Goal: Task Accomplishment & Management: Complete application form

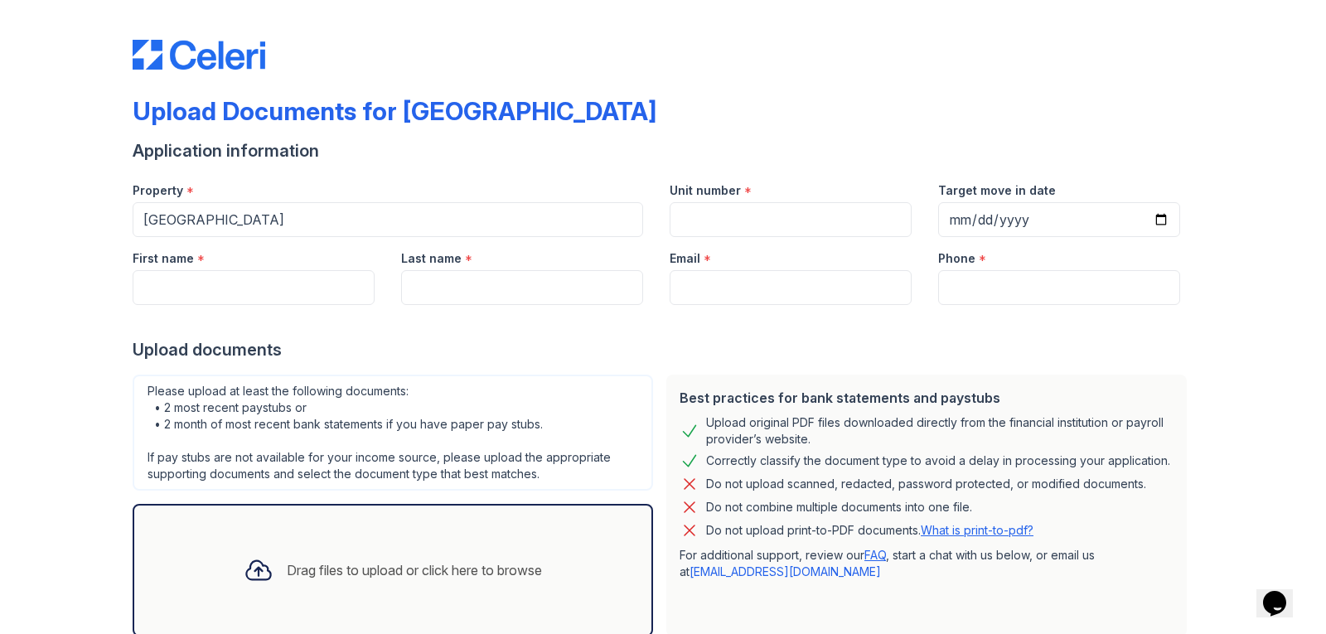
click at [586, 323] on div at bounding box center [663, 321] width 1061 height 33
click at [686, 215] on input "Unit number" at bounding box center [791, 219] width 242 height 35
type input "1063"
click at [951, 218] on input "Target move in date" at bounding box center [1059, 219] width 242 height 35
type input "[DATE]"
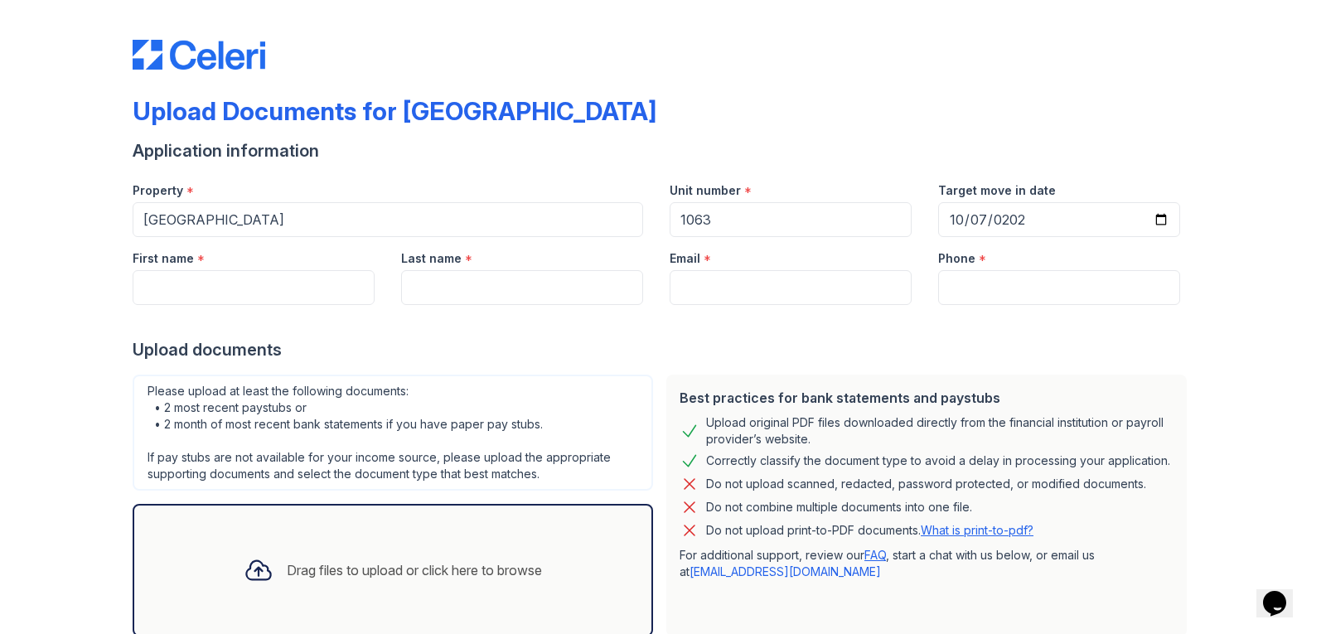
click at [848, 262] on div "Email *" at bounding box center [791, 253] width 242 height 33
click at [242, 305] on div at bounding box center [663, 321] width 1061 height 33
click at [241, 299] on input "First name" at bounding box center [254, 287] width 242 height 35
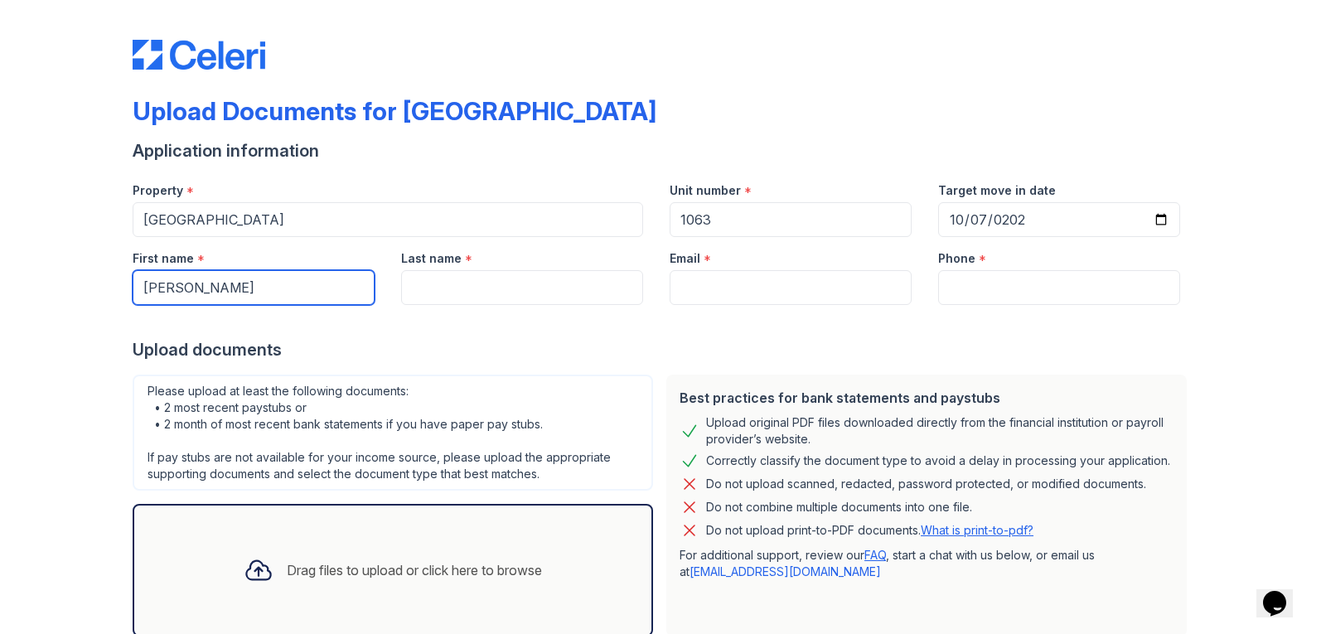
type input "[PERSON_NAME]"
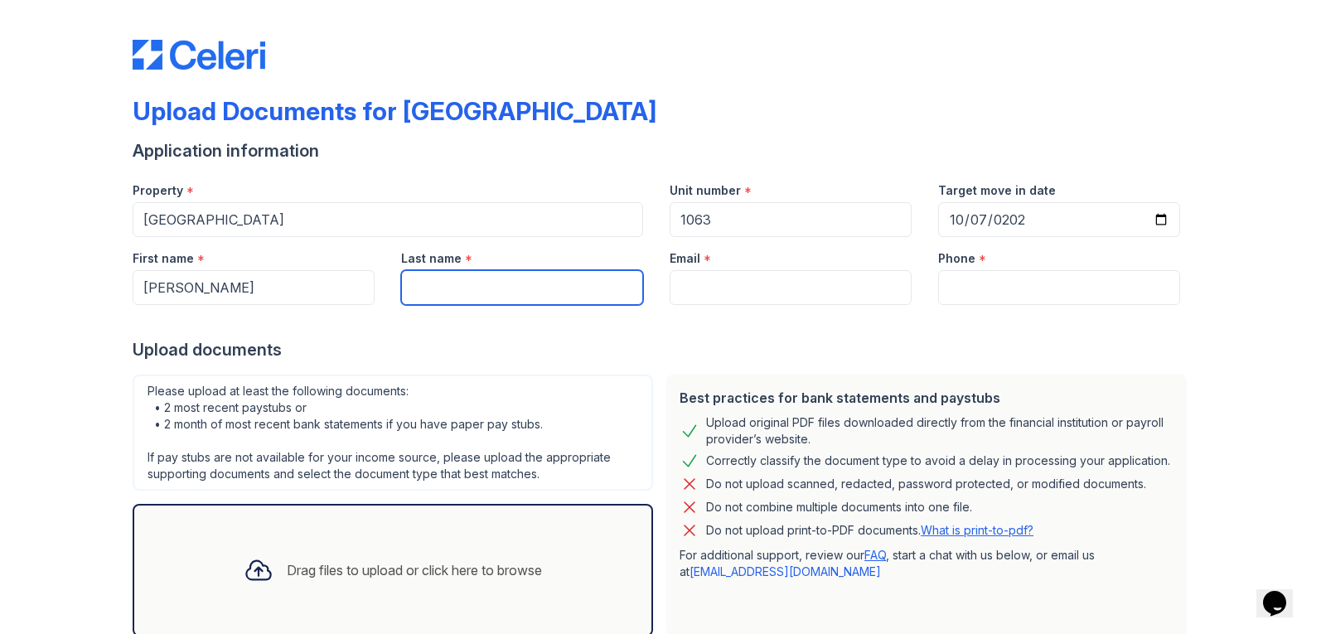
click at [427, 288] on input "Last name" at bounding box center [522, 287] width 242 height 35
click at [427, 288] on input "H" at bounding box center [522, 287] width 242 height 35
type input "[PERSON_NAME]"
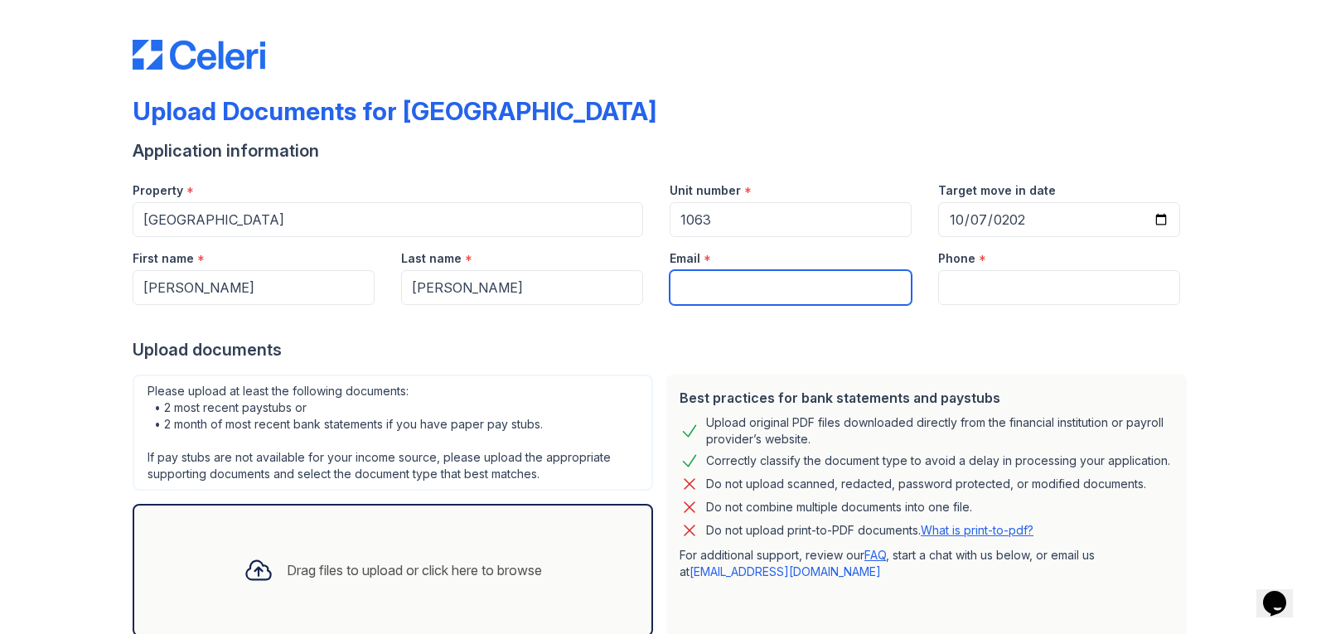
click at [681, 290] on input "Email" at bounding box center [791, 287] width 242 height 35
type input "[PERSON_NAME][EMAIL_ADDRESS][DOMAIN_NAME]"
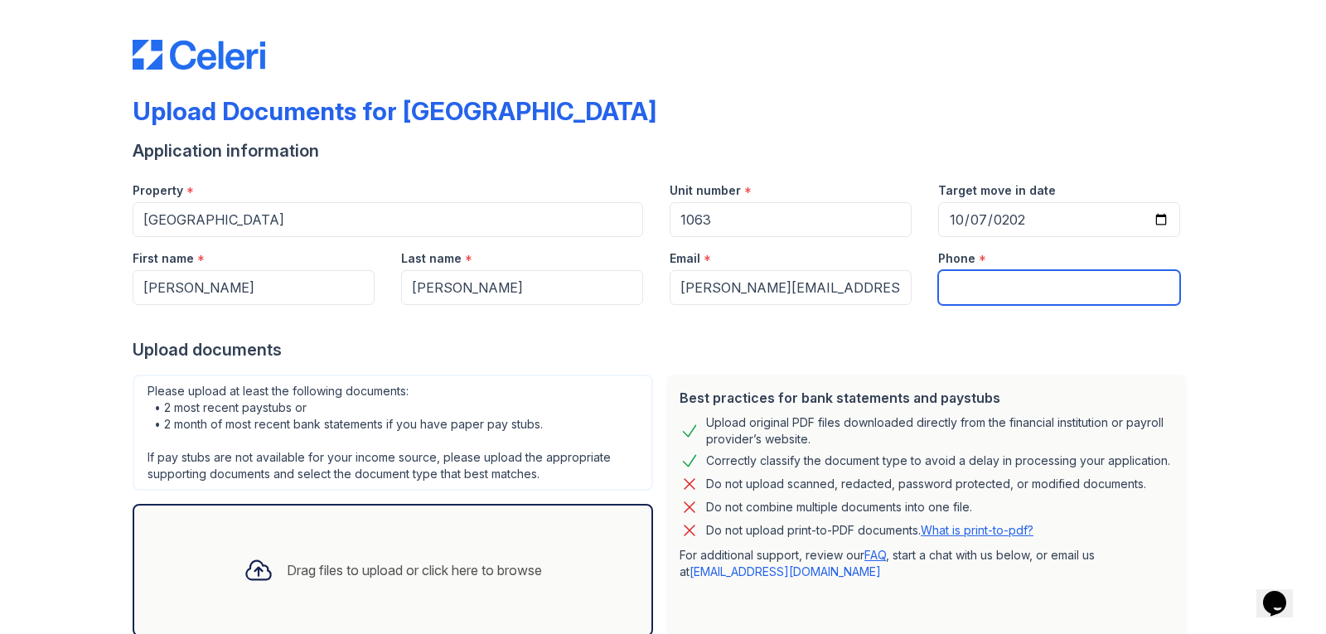
click at [991, 287] on input "Phone" at bounding box center [1059, 287] width 242 height 35
type input "7194069811"
click at [900, 342] on div "Upload documents" at bounding box center [663, 349] width 1061 height 23
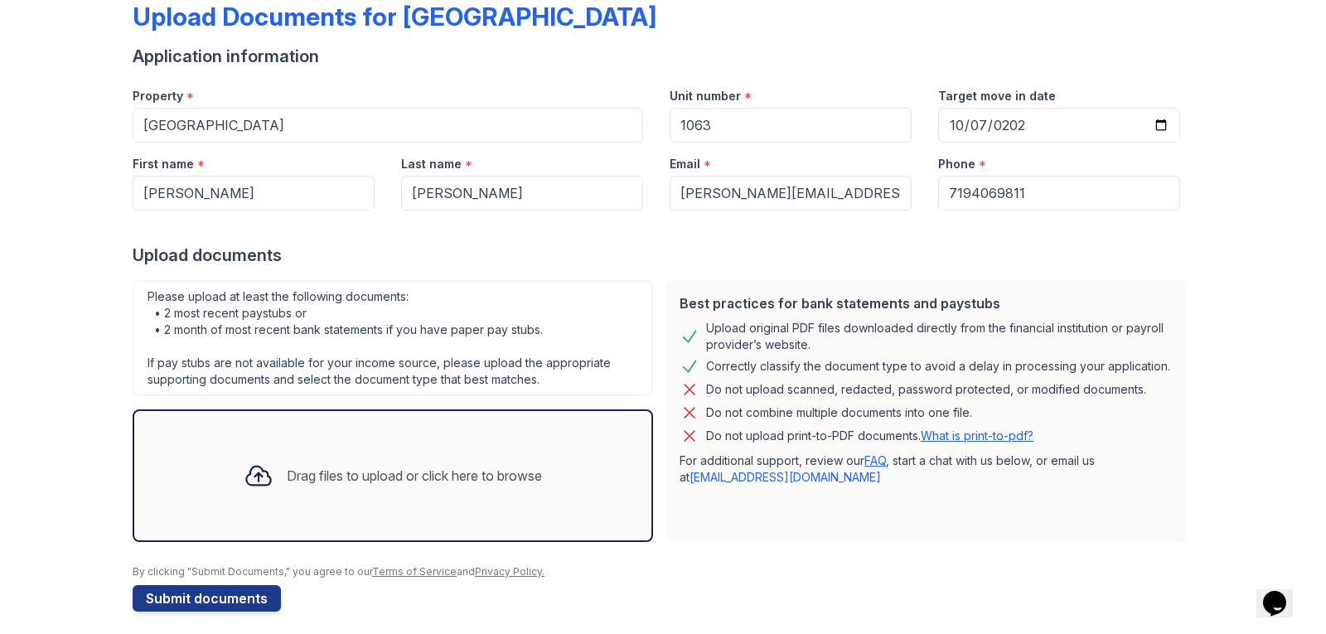
scroll to position [105, 0]
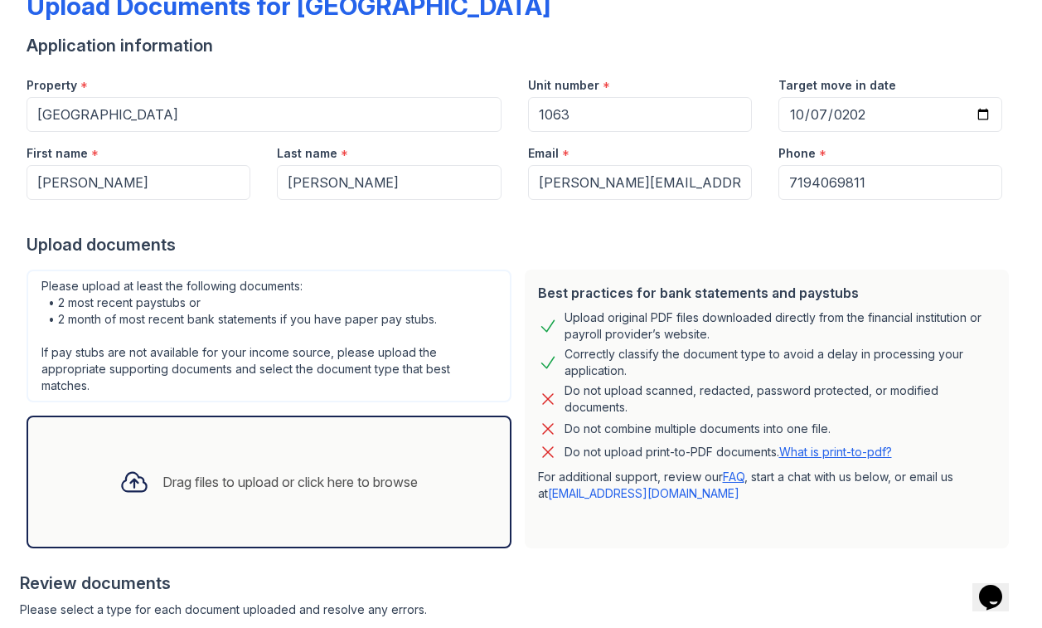
click at [611, 566] on div at bounding box center [518, 563] width 996 height 17
click at [313, 492] on div "Drag files to upload or click here to browse" at bounding box center [268, 481] width 325 height 56
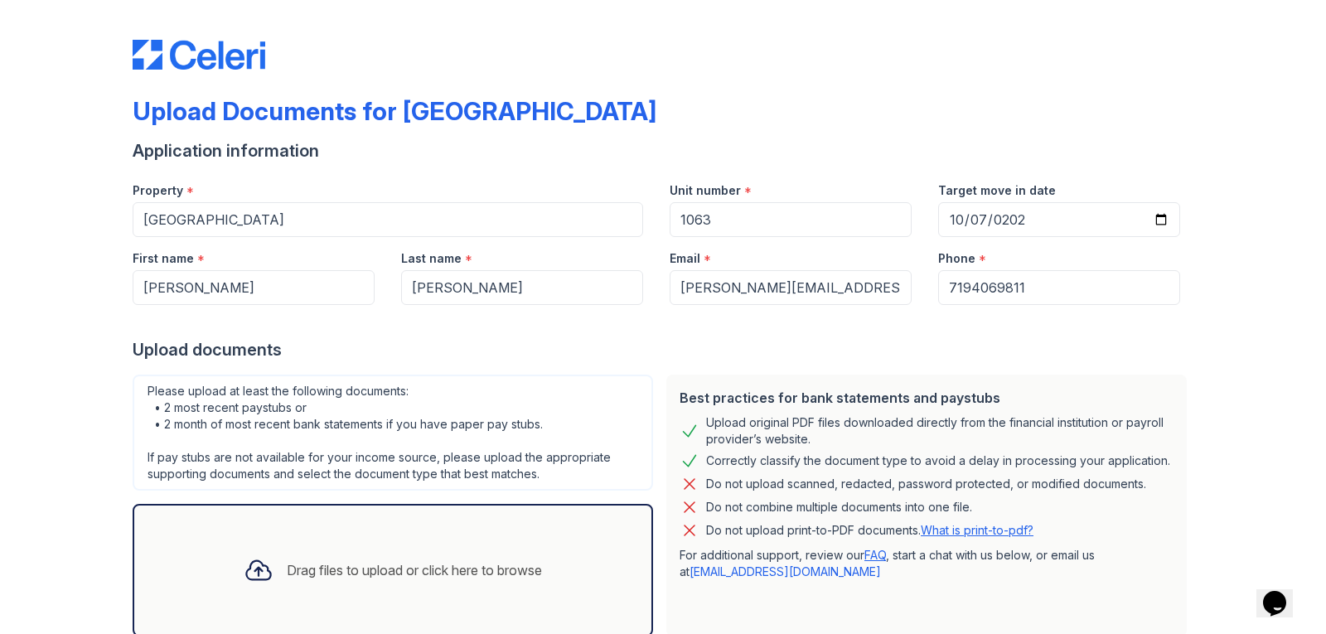
scroll to position [352, 0]
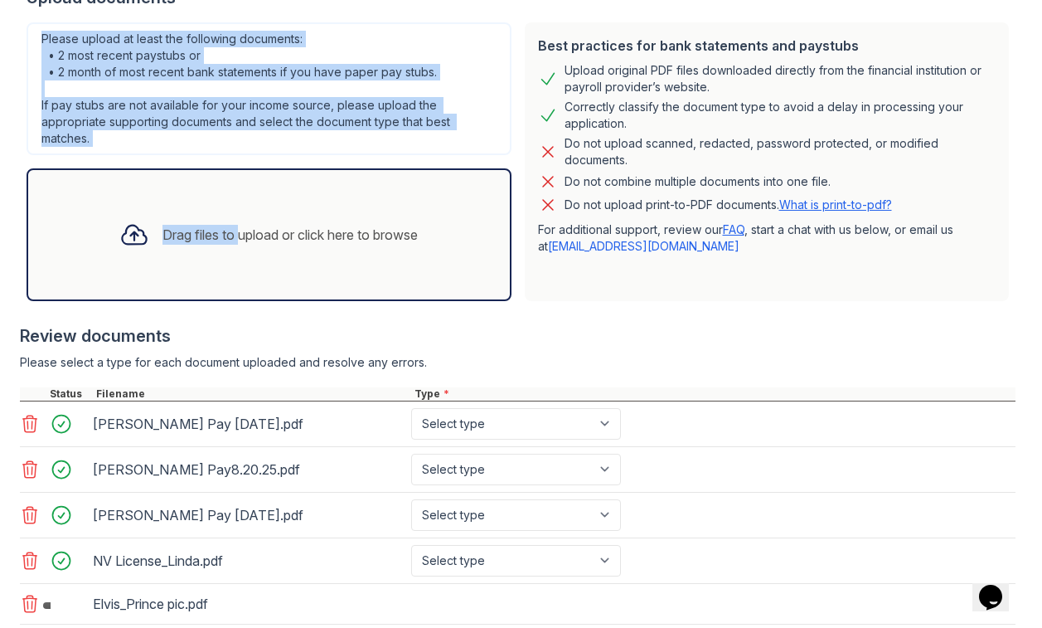
drag, startPoint x: 228, startPoint y: 244, endPoint x: 842, endPoint y: 298, distance: 616.8
click at [842, 298] on div "Best practices for bank statements and paystubs Upload original PDF files downl…" at bounding box center [518, 162] width 996 height 292
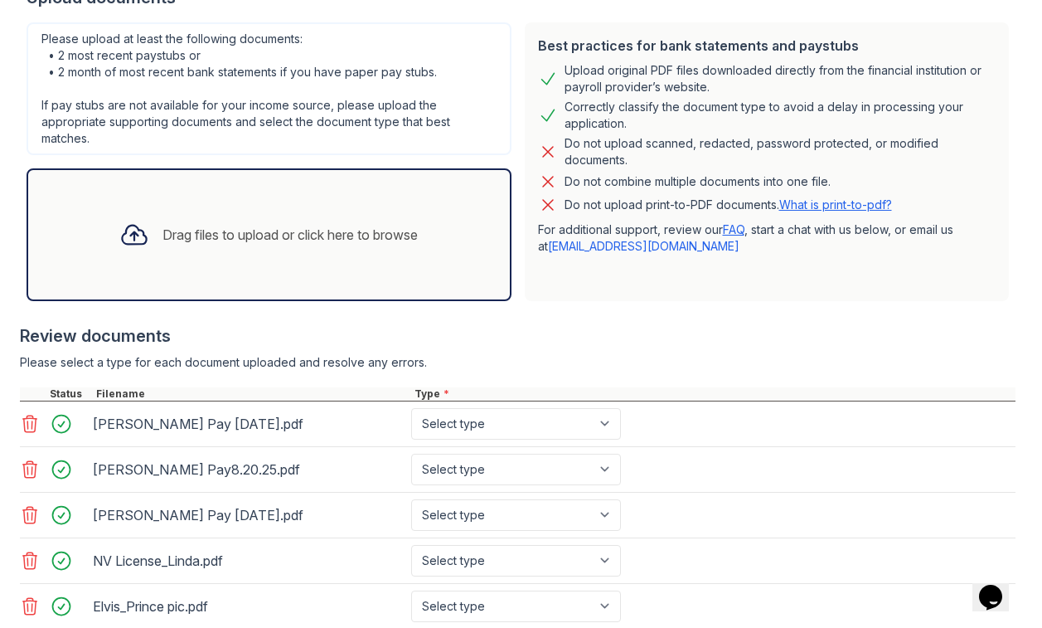
click at [415, 257] on div "Drag files to upload or click here to browse" at bounding box center [268, 234] width 325 height 56
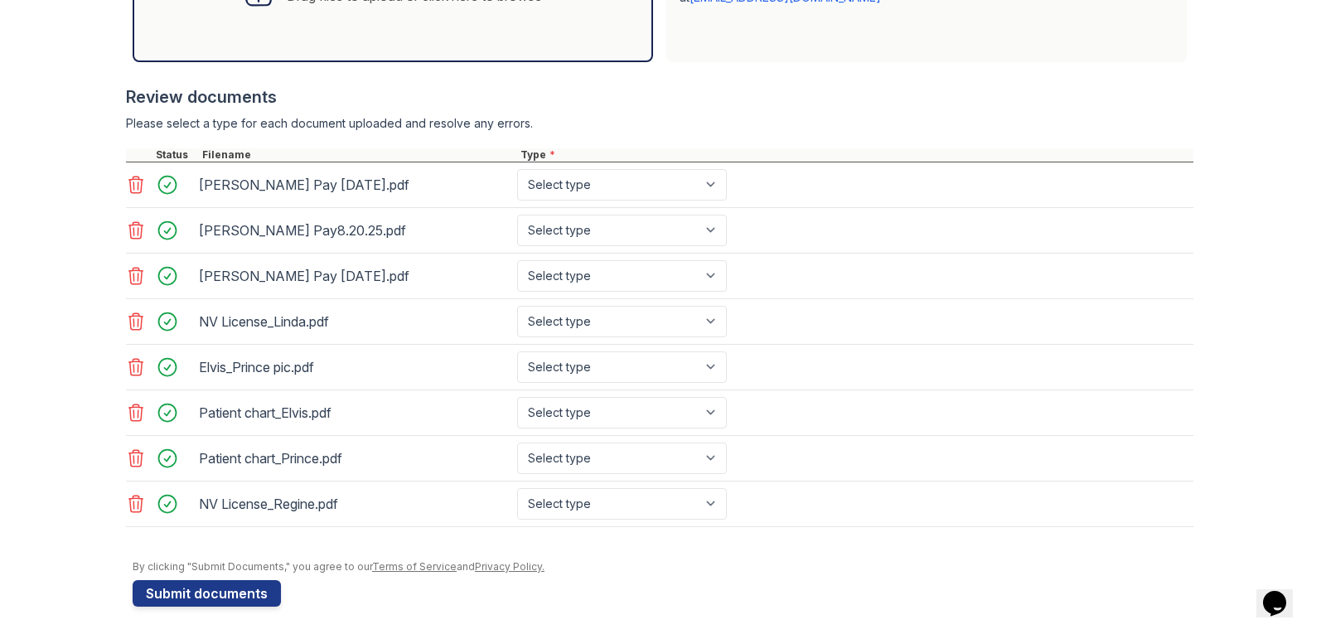
scroll to position [580, 0]
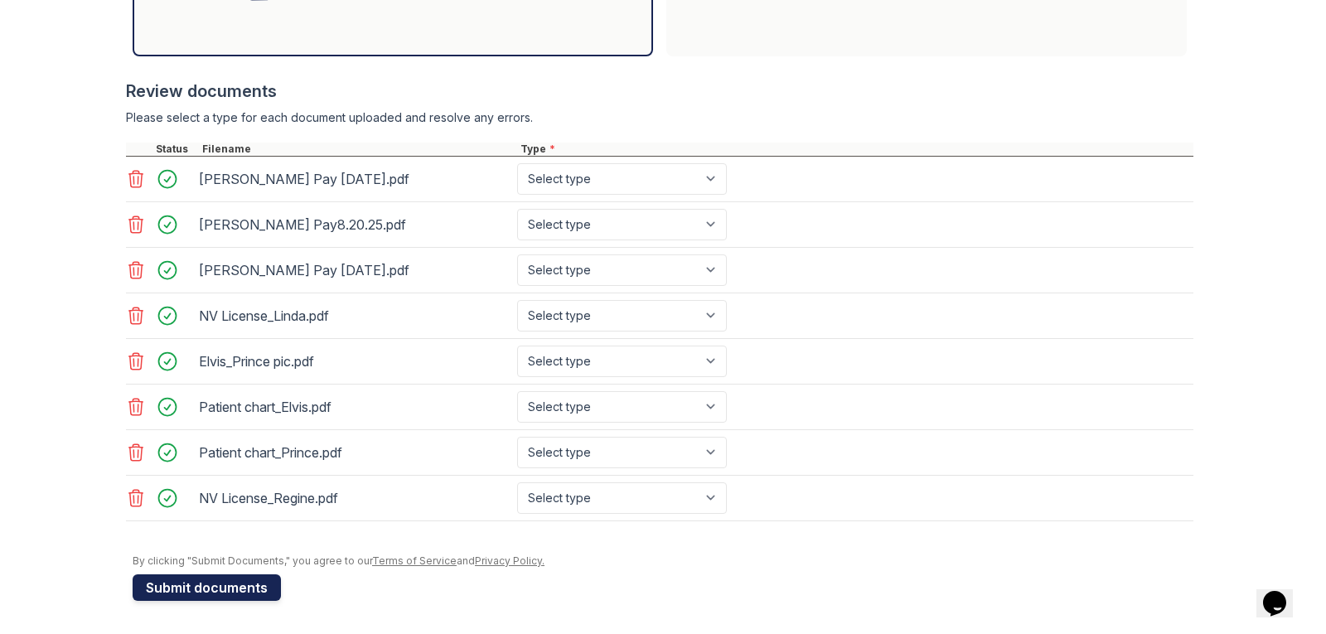
click at [224, 584] on button "Submit documents" at bounding box center [207, 588] width 148 height 27
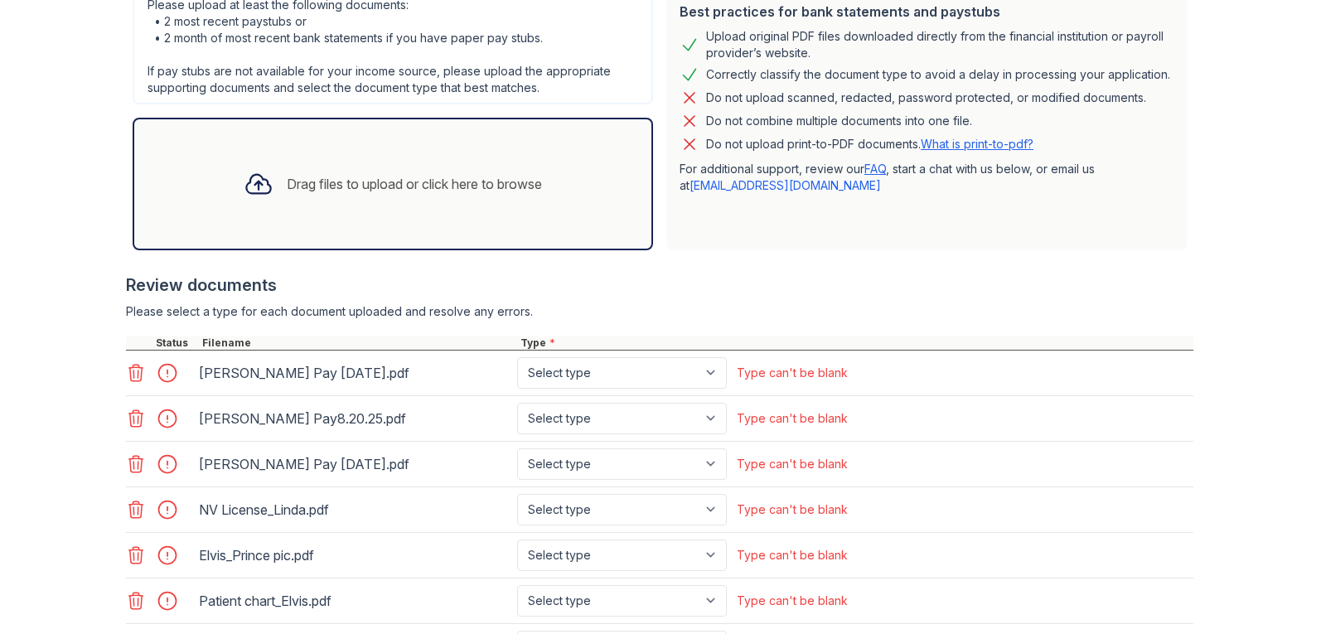
scroll to position [442, 0]
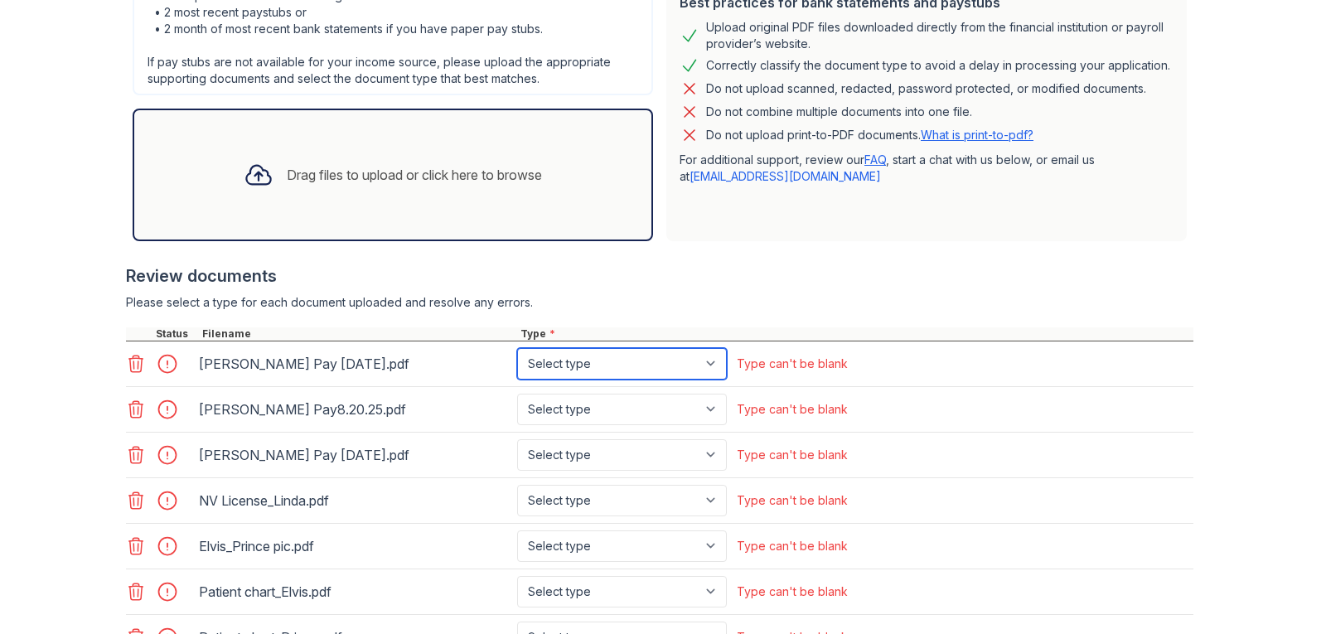
click at [714, 361] on select "Select type Paystub Bank Statement Offer Letter Tax Documents Benefit Award Let…" at bounding box center [622, 364] width 210 height 32
select select "paystub"
click at [517, 348] on select "Select type Paystub Bank Statement Offer Letter Tax Documents Benefit Award Let…" at bounding box center [622, 364] width 210 height 32
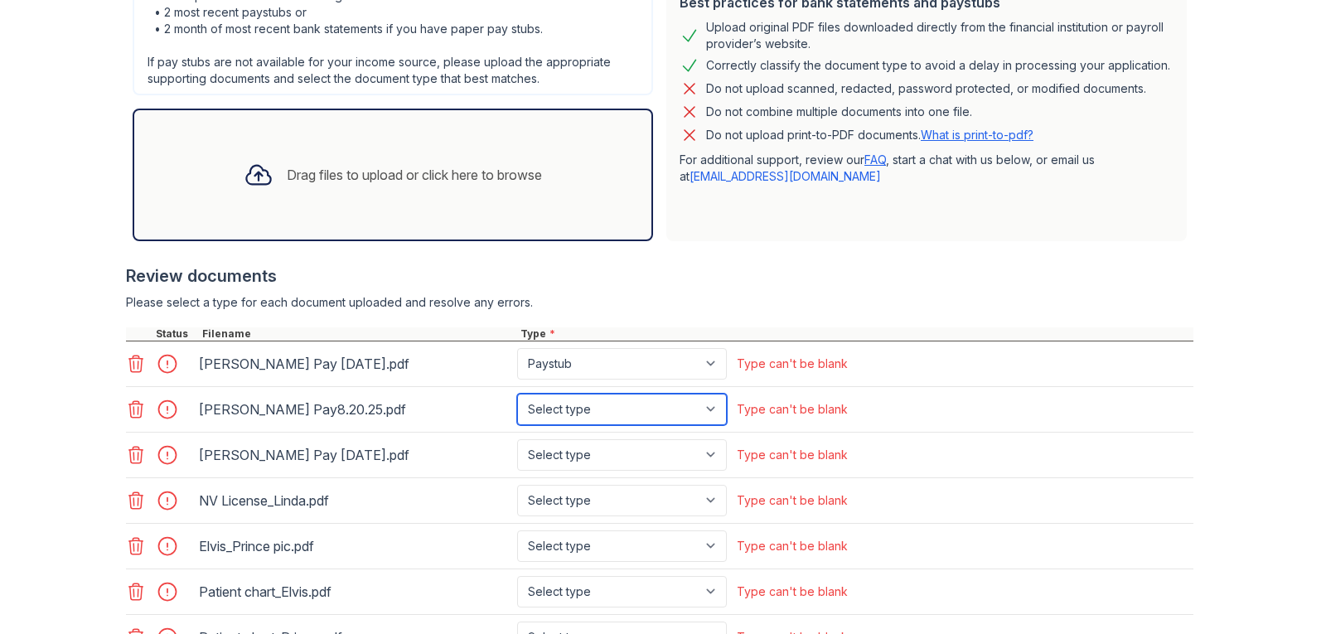
click at [703, 409] on select "Select type Paystub Bank Statement Offer Letter Tax Documents Benefit Award Let…" at bounding box center [622, 410] width 210 height 32
select select "paystub"
click at [517, 394] on select "Select type Paystub Bank Statement Offer Letter Tax Documents Benefit Award Let…" at bounding box center [622, 410] width 210 height 32
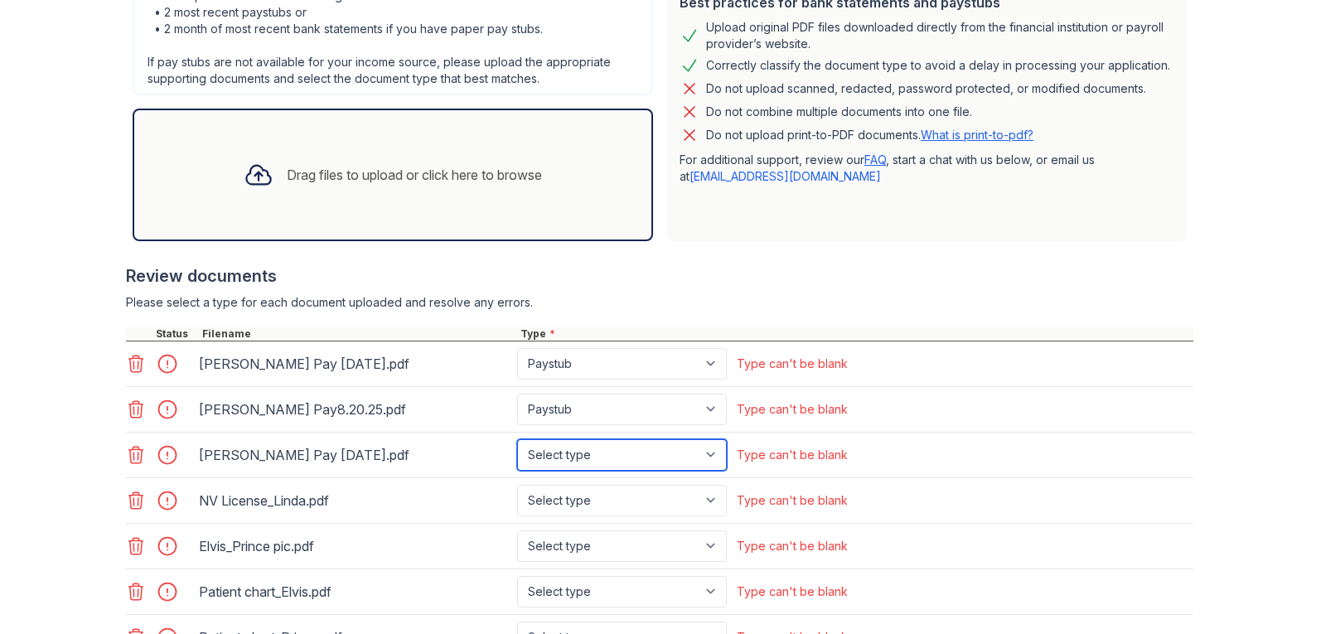
click at [717, 455] on select "Select type Paystub Bank Statement Offer Letter Tax Documents Benefit Award Let…" at bounding box center [622, 455] width 210 height 32
select select "paystub"
click at [517, 439] on select "Select type Paystub Bank Statement Offer Letter Tax Documents Benefit Award Let…" at bounding box center [622, 455] width 210 height 32
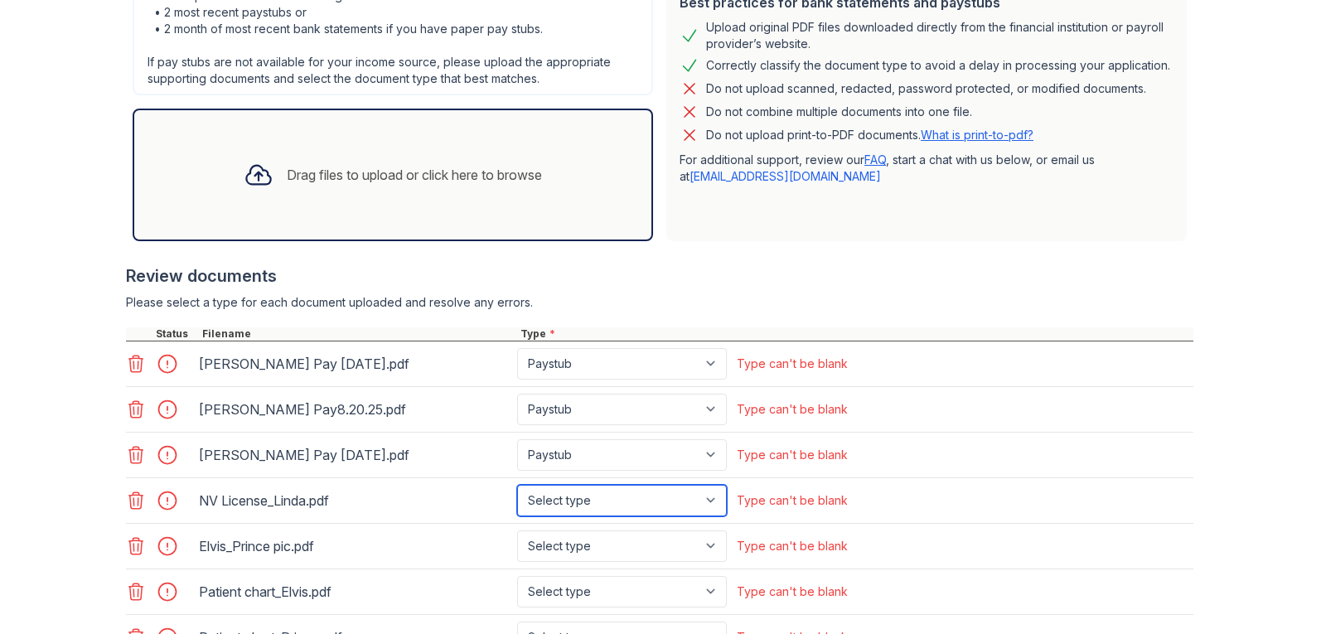
click at [607, 504] on select "Select type Paystub Bank Statement Offer Letter Tax Documents Benefit Award Let…" at bounding box center [622, 501] width 210 height 32
select select "other"
click at [517, 485] on select "Select type Paystub Bank Statement Offer Letter Tax Documents Benefit Award Let…" at bounding box center [622, 501] width 210 height 32
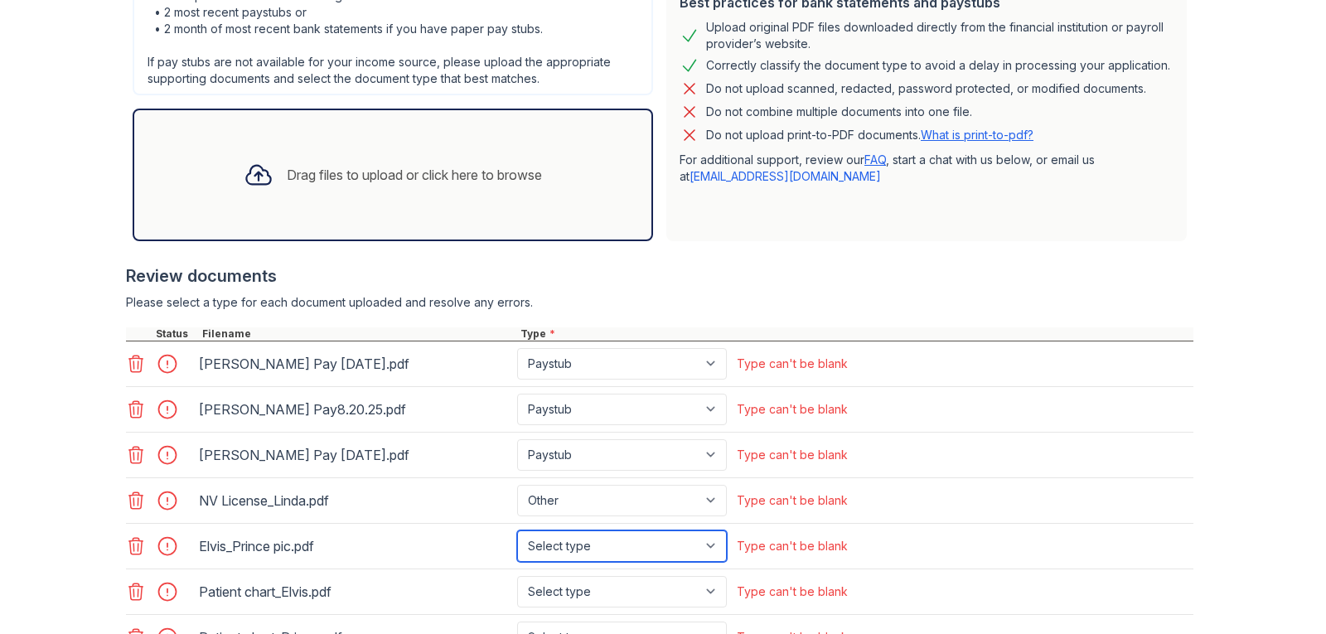
click at [549, 537] on select "Select type Paystub Bank Statement Offer Letter Tax Documents Benefit Award Let…" at bounding box center [622, 547] width 210 height 32
select select "other"
click at [517, 531] on select "Select type Paystub Bank Statement Offer Letter Tax Documents Benefit Award Let…" at bounding box center [622, 547] width 210 height 32
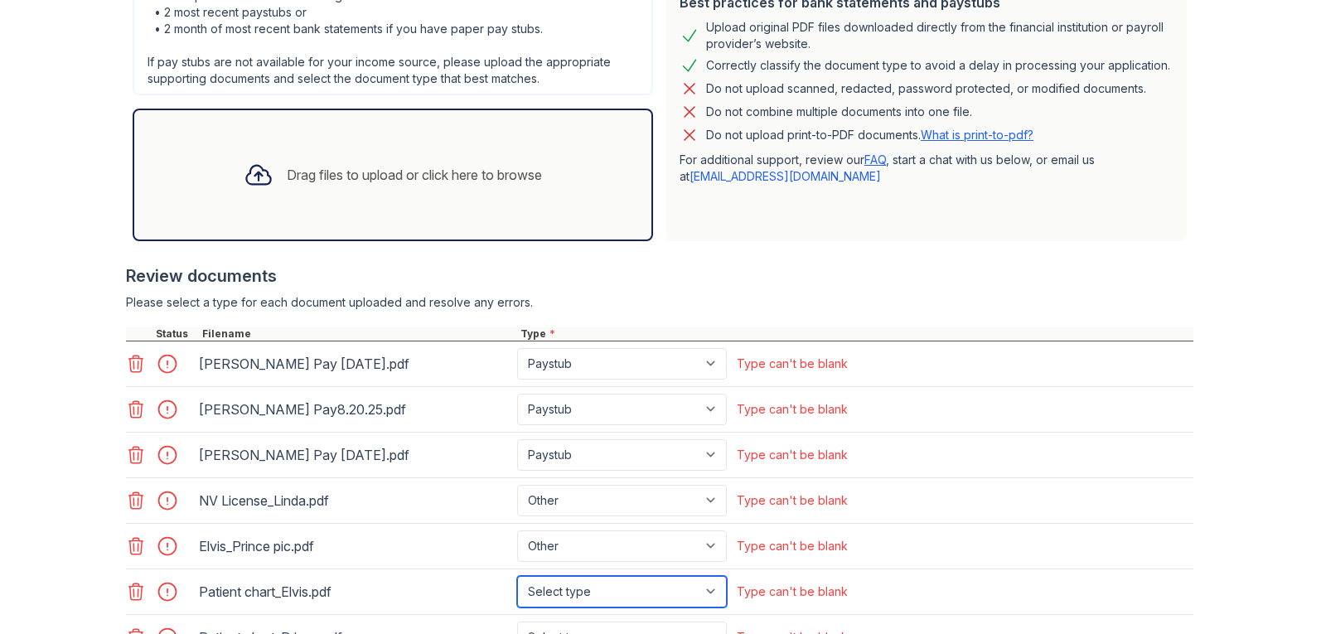
click at [547, 593] on select "Select type Paystub Bank Statement Offer Letter Tax Documents Benefit Award Let…" at bounding box center [622, 592] width 210 height 32
select select "other"
click at [517, 576] on select "Select type Paystub Bank Statement Offer Letter Tax Documents Benefit Award Let…" at bounding box center [622, 592] width 210 height 32
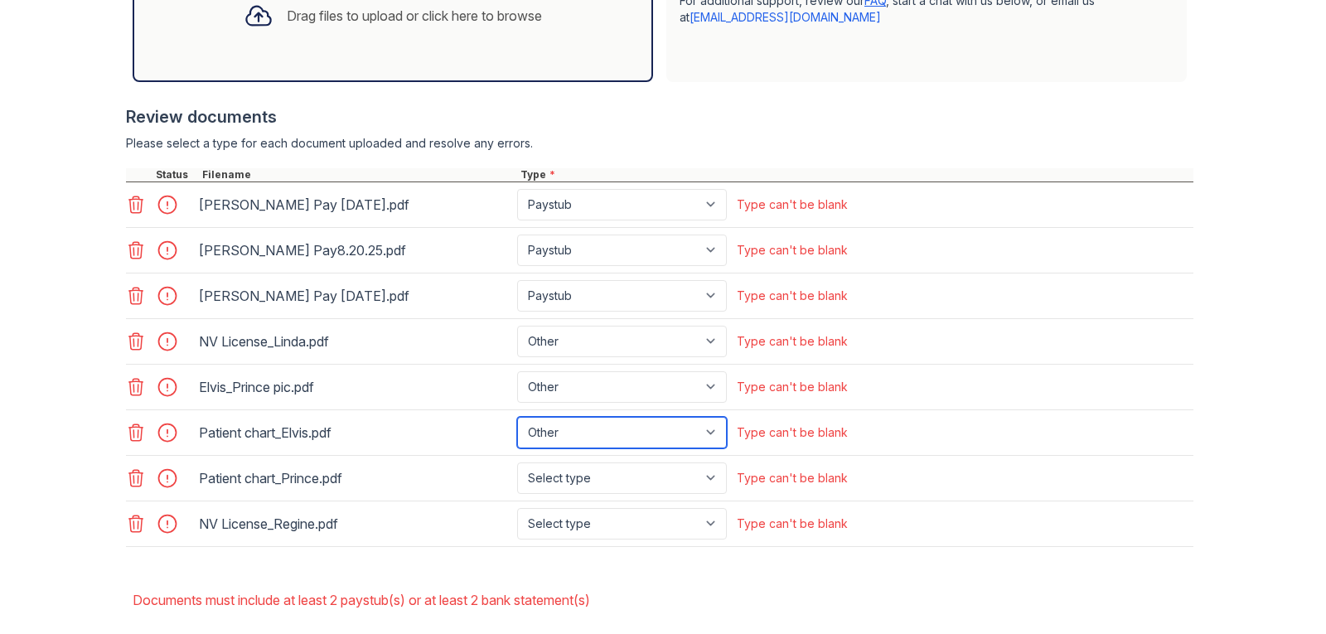
scroll to position [608, 0]
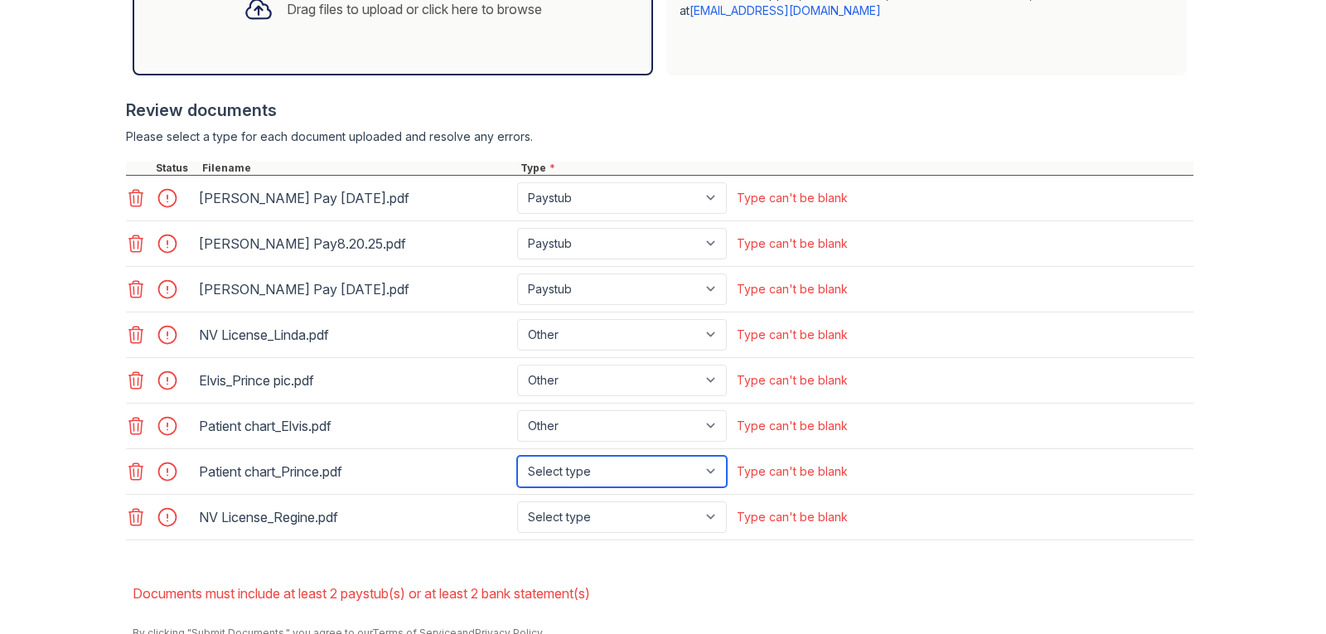
click at [647, 466] on select "Select type Paystub Bank Statement Offer Letter Tax Documents Benefit Award Let…" at bounding box center [622, 472] width 210 height 32
select select "other"
click at [517, 456] on select "Select type Paystub Bank Statement Offer Letter Tax Documents Benefit Award Let…" at bounding box center [622, 472] width 210 height 32
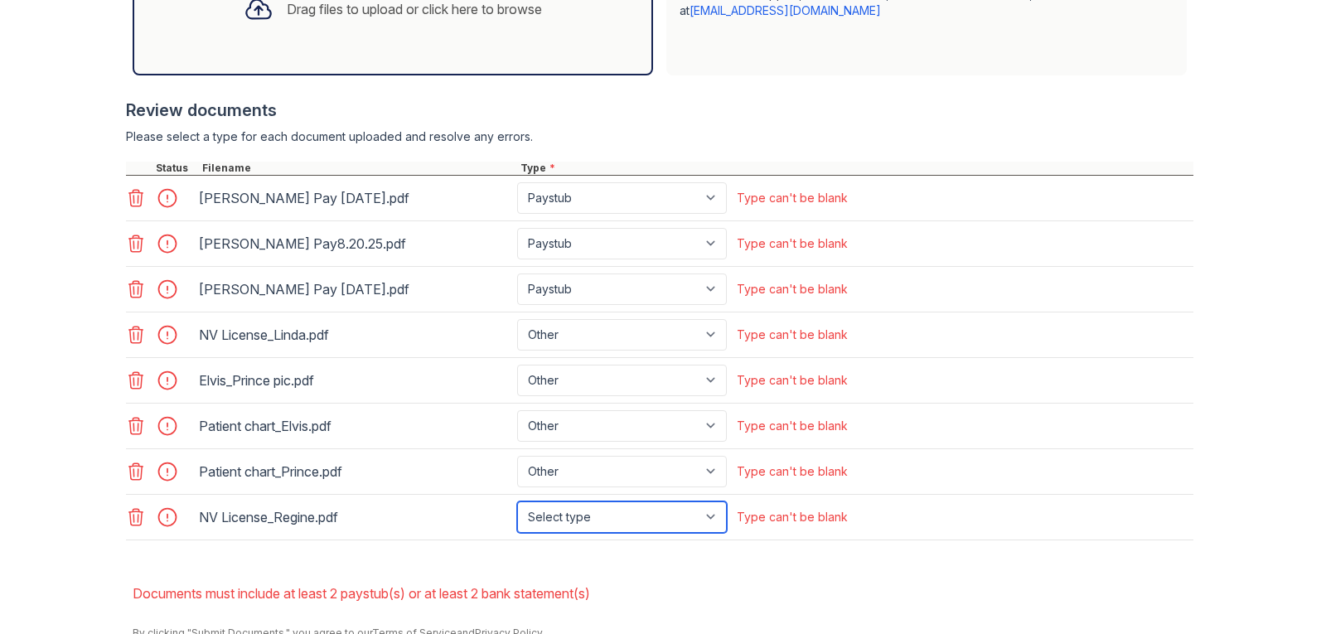
click at [582, 512] on select "Select type Paystub Bank Statement Offer Letter Tax Documents Benefit Award Let…" at bounding box center [622, 518] width 210 height 32
select select "other"
click at [517, 502] on select "Select type Paystub Bank Statement Offer Letter Tax Documents Benefit Award Let…" at bounding box center [622, 518] width 210 height 32
click at [1013, 432] on div "Patient chart_Elvis.pdf Select type Paystub Bank Statement Offer Letter Tax Doc…" at bounding box center [660, 427] width 1068 height 46
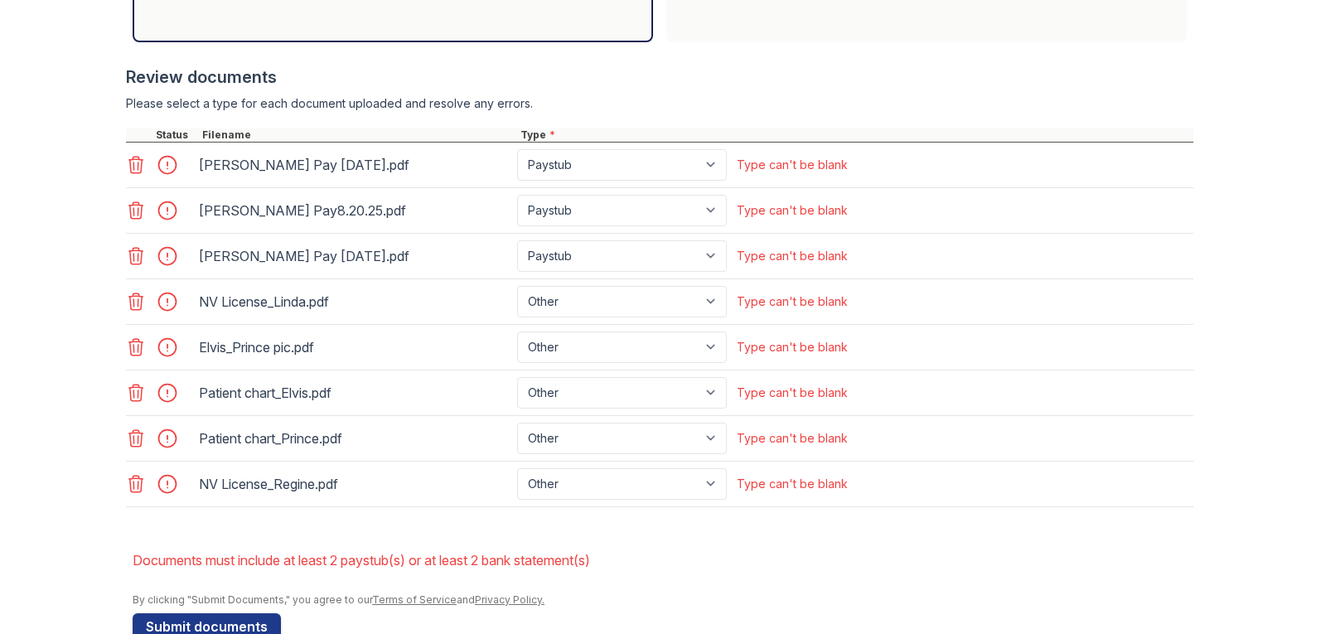
scroll to position [680, 0]
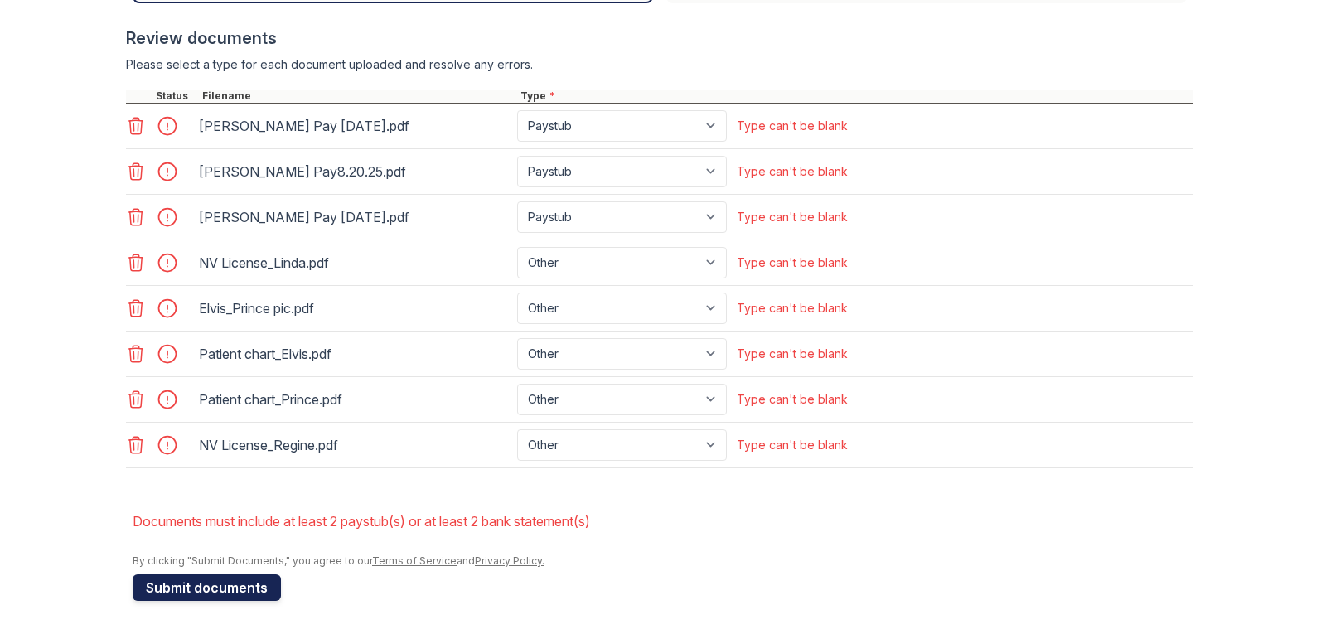
click at [228, 589] on button "Submit documents" at bounding box center [207, 588] width 148 height 27
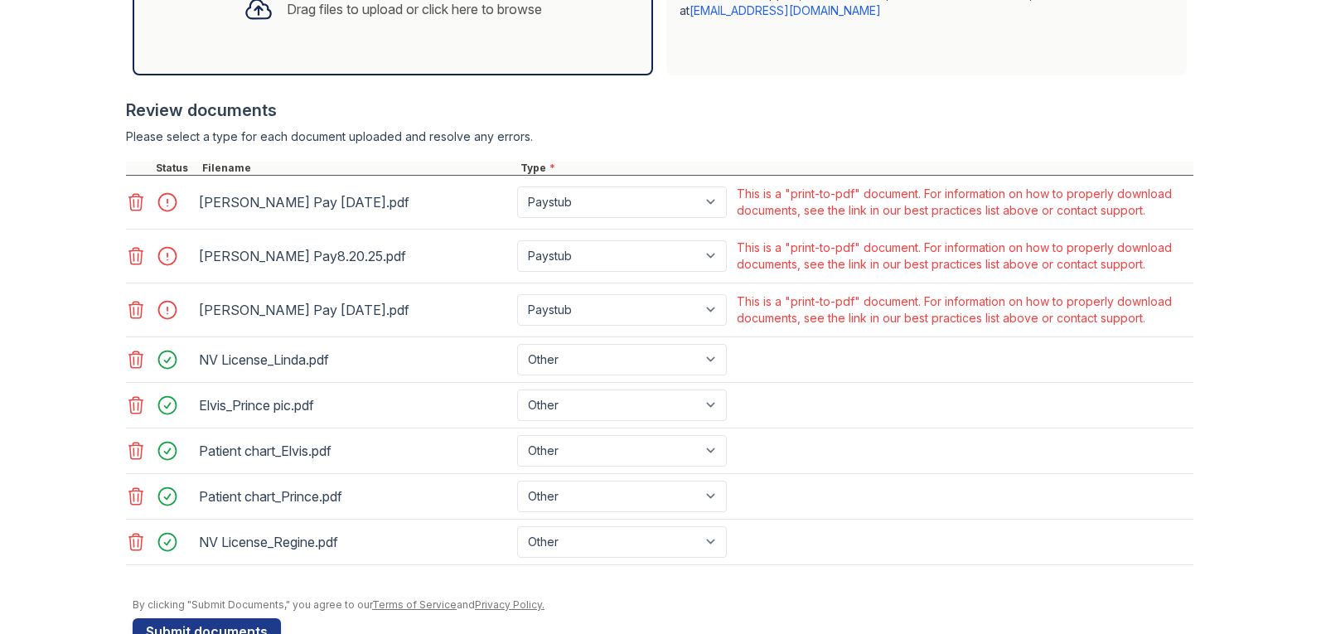
scroll to position [618, 0]
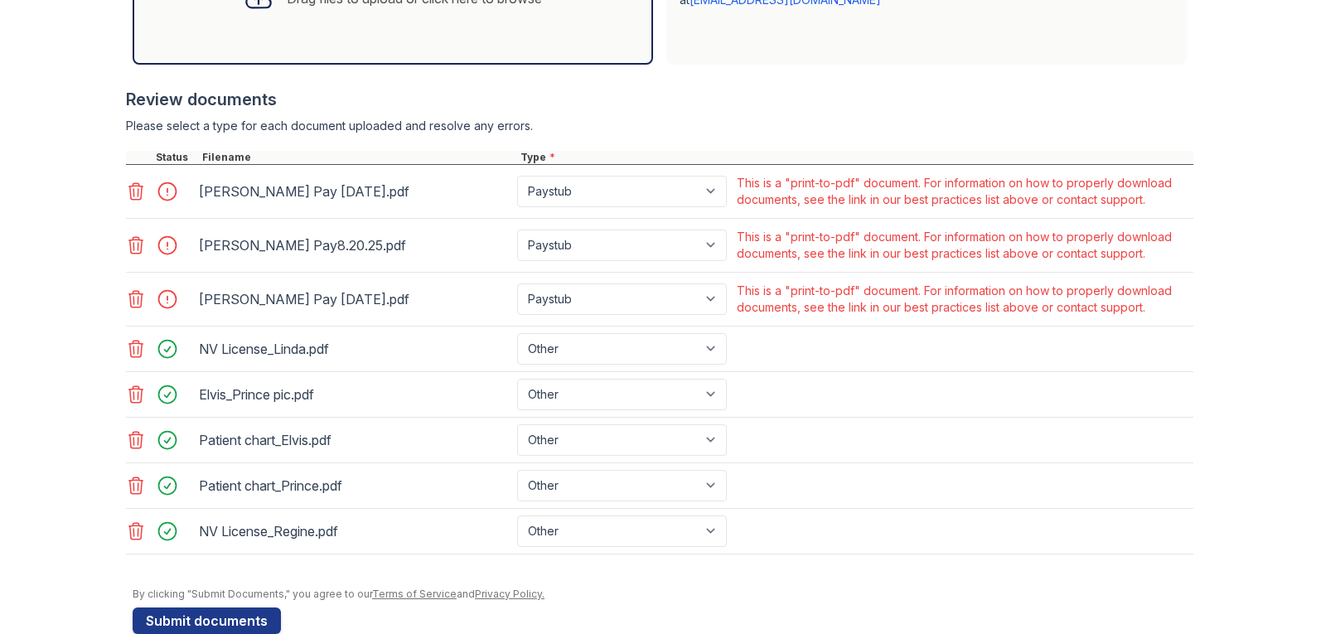
click at [126, 192] on icon at bounding box center [136, 192] width 20 height 20
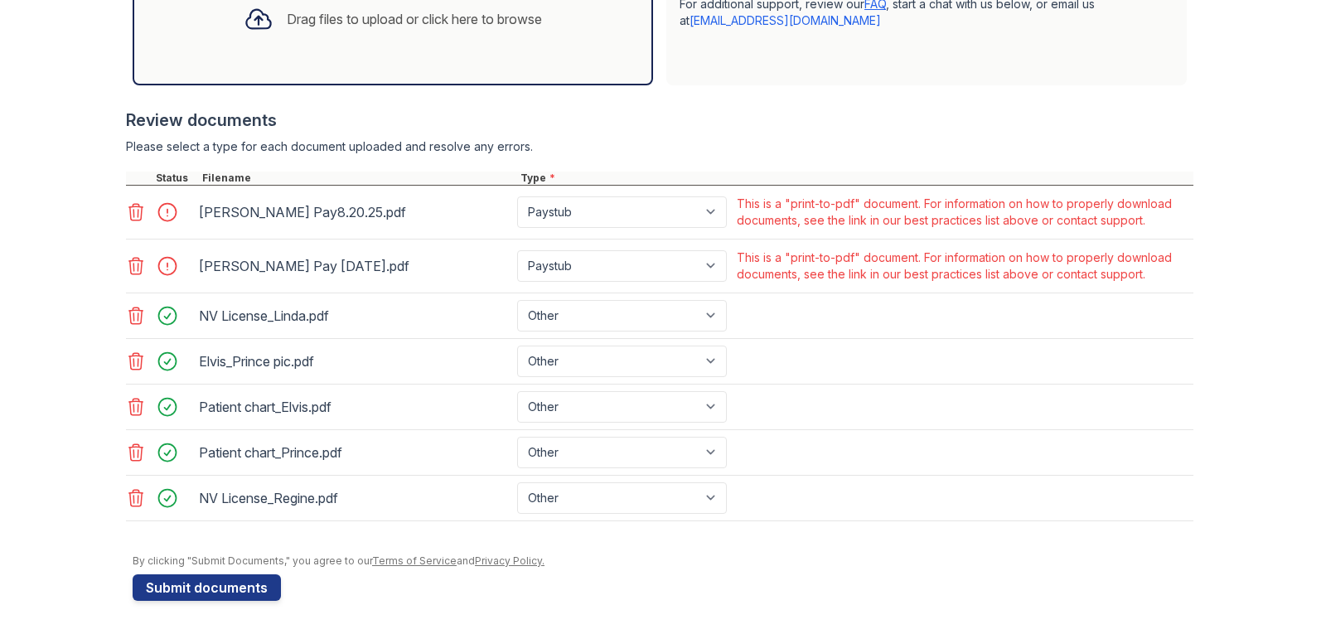
click at [129, 216] on icon at bounding box center [136, 212] width 20 height 20
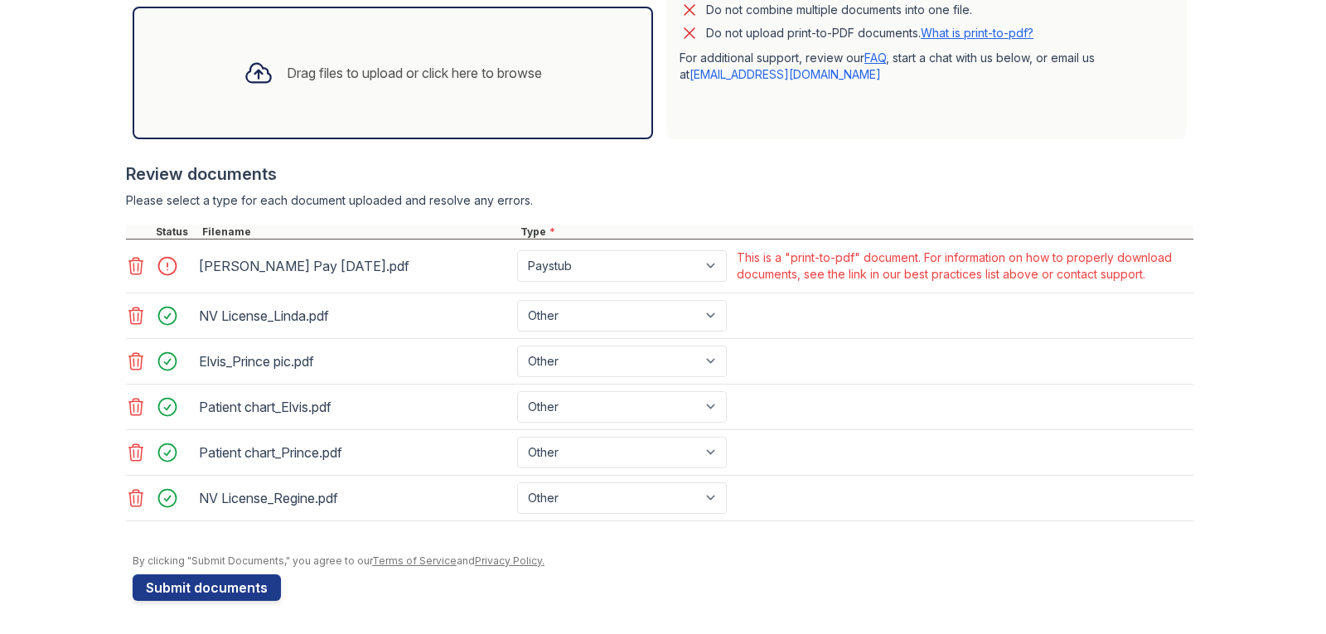
scroll to position [544, 0]
click at [129, 269] on icon at bounding box center [136, 266] width 14 height 17
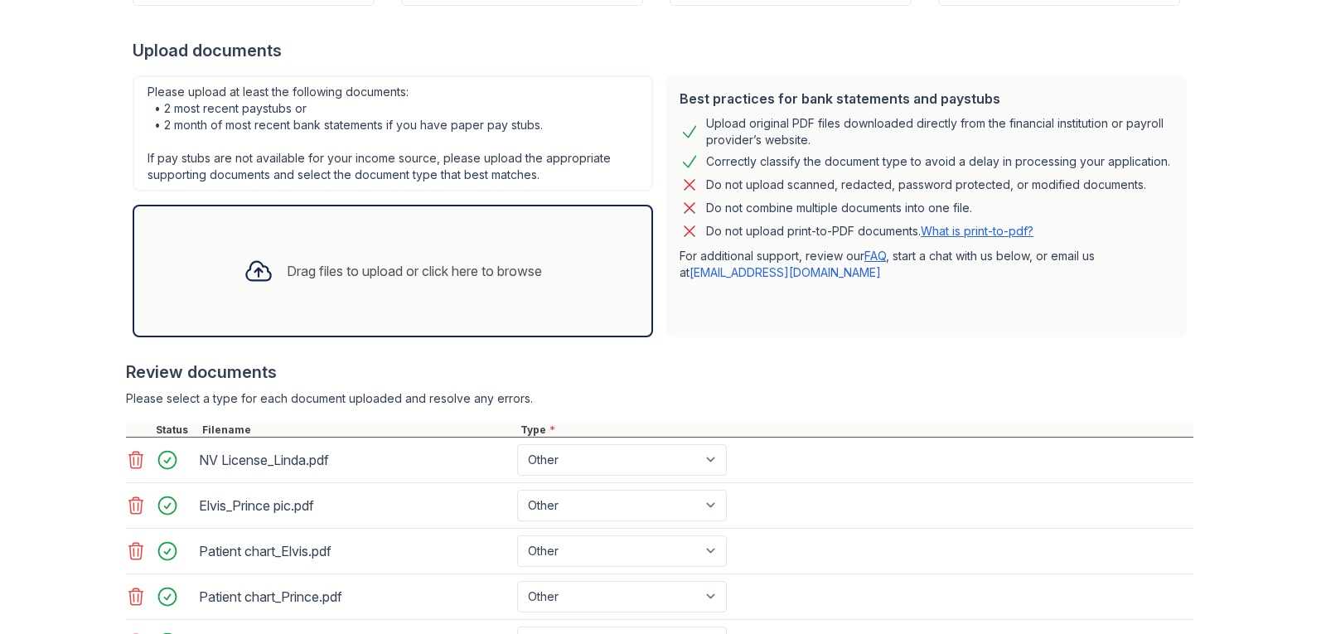
scroll to position [324, 0]
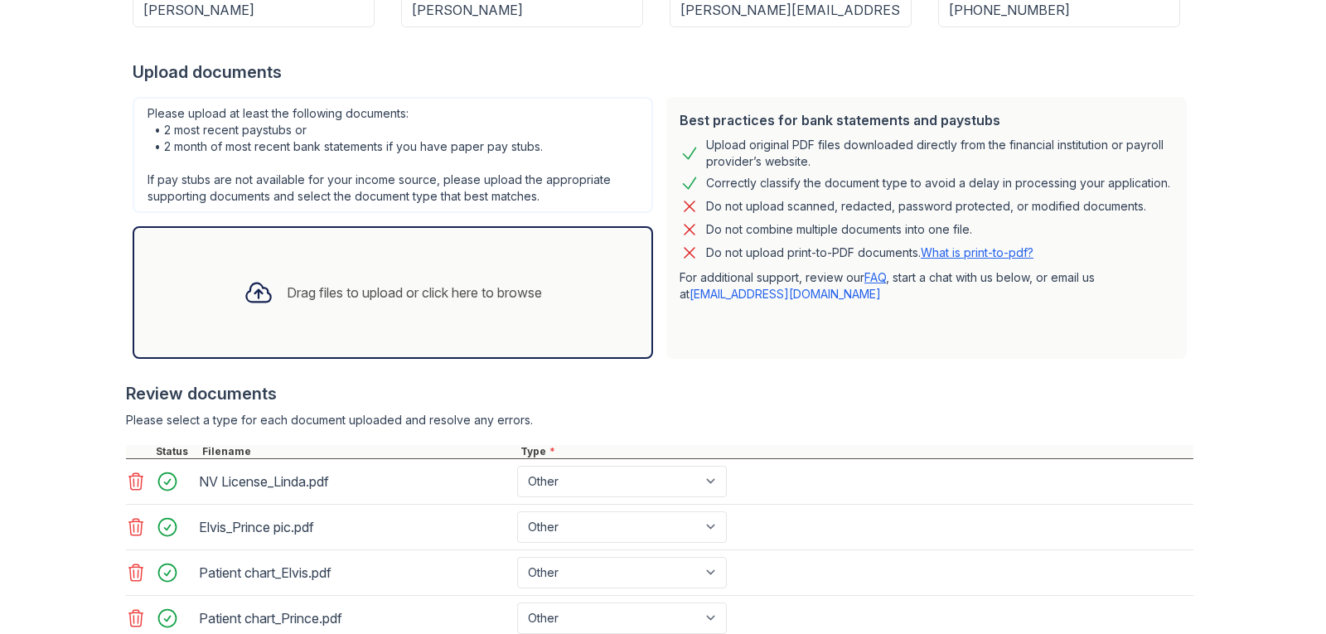
click at [1002, 250] on link "What is print-to-pdf?" at bounding box center [977, 252] width 113 height 14
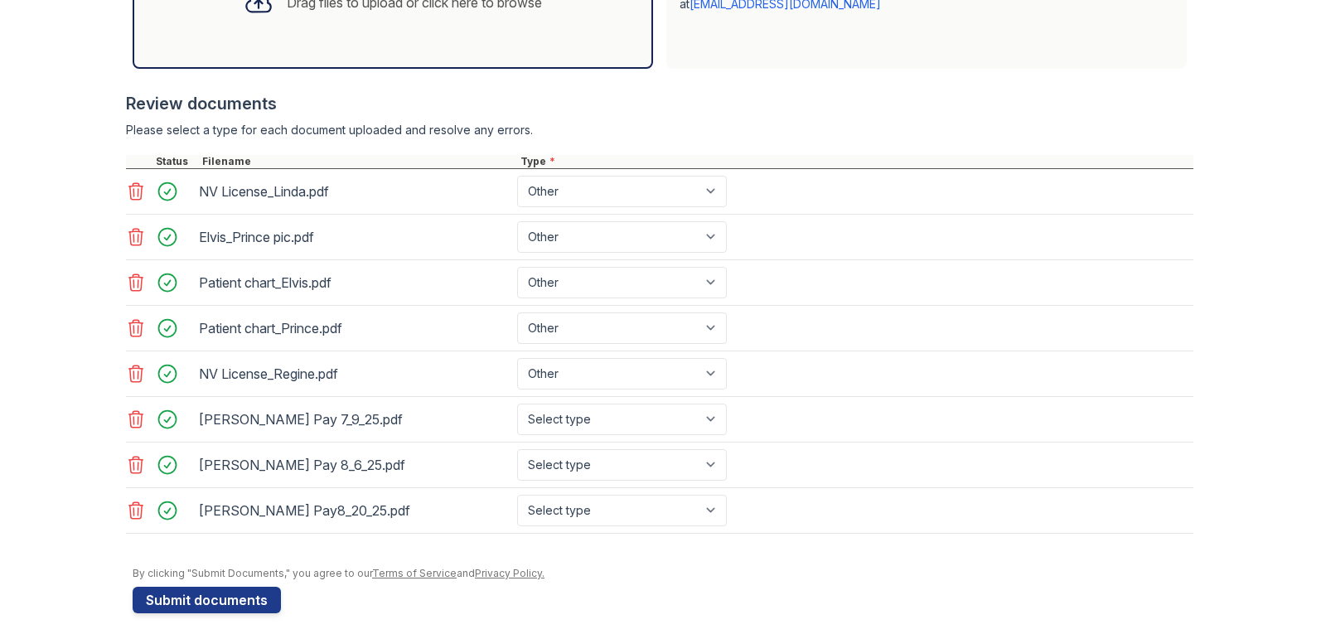
scroll to position [627, 0]
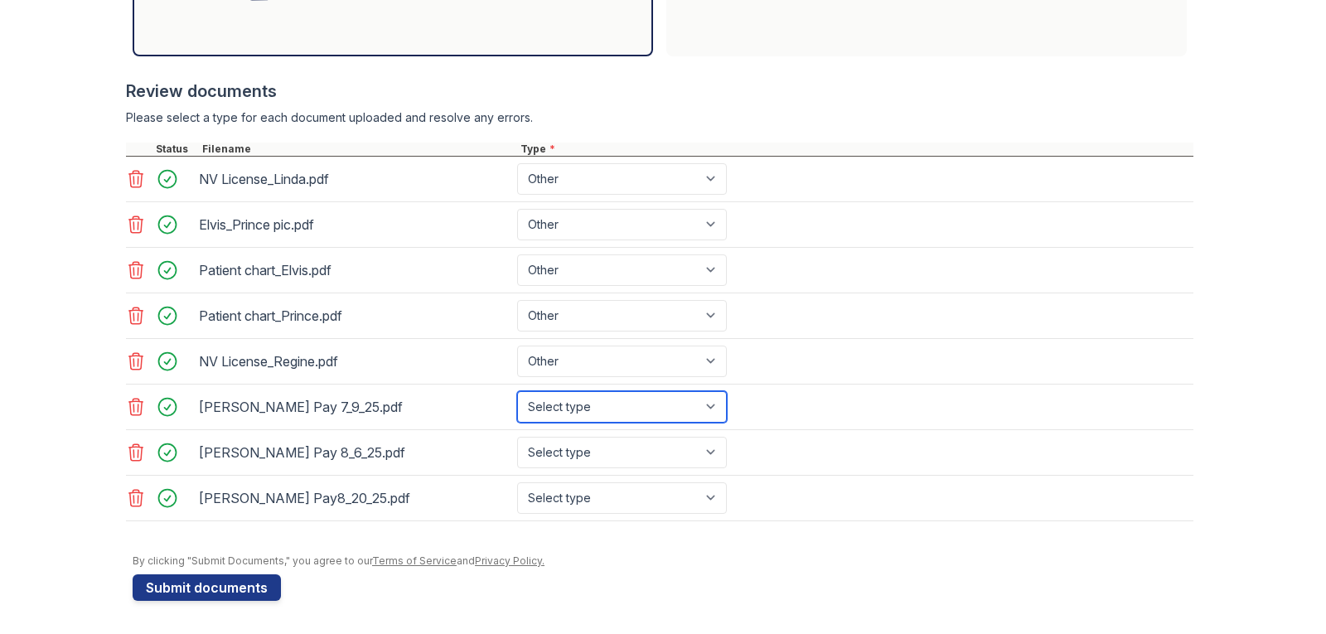
click at [618, 406] on select "Select type Paystub Bank Statement Offer Letter Tax Documents Benefit Award Let…" at bounding box center [622, 407] width 210 height 32
select select "paystub"
click at [517, 391] on select "Select type Paystub Bank Statement Offer Letter Tax Documents Benefit Award Let…" at bounding box center [622, 407] width 210 height 32
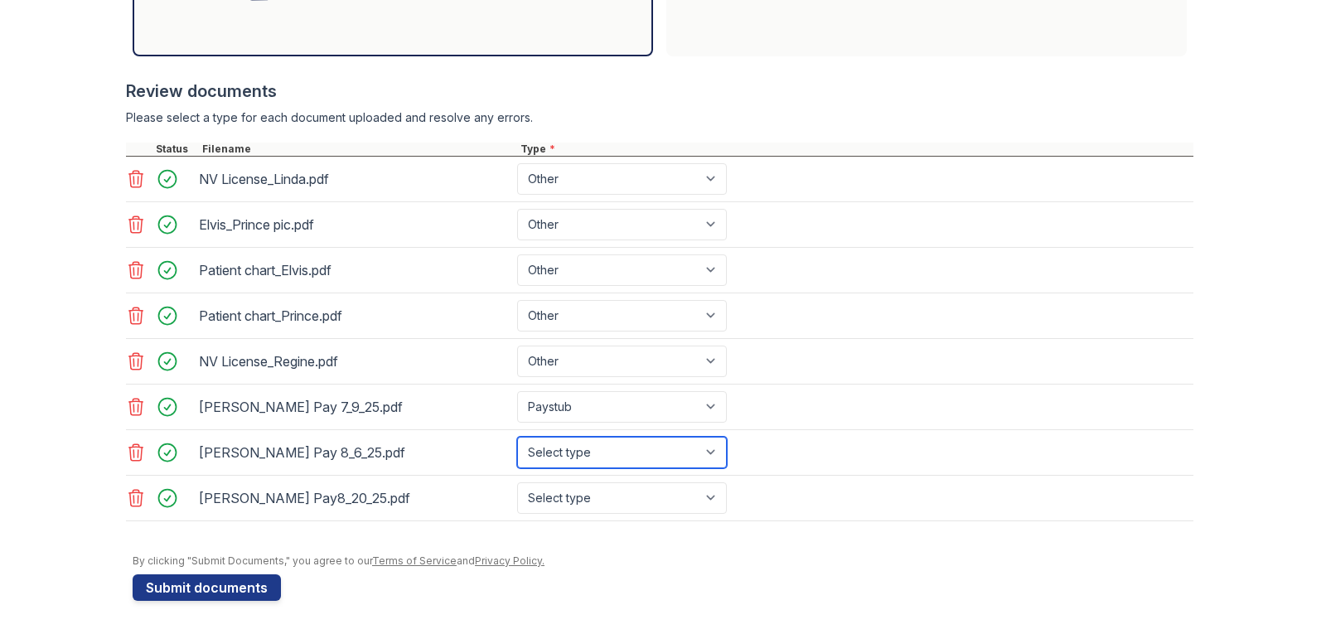
click at [711, 448] on select "Select type Paystub Bank Statement Offer Letter Tax Documents Benefit Award Let…" at bounding box center [622, 453] width 210 height 32
select select "paystub"
click at [517, 437] on select "Select type Paystub Bank Statement Offer Letter Tax Documents Benefit Award Let…" at bounding box center [622, 453] width 210 height 32
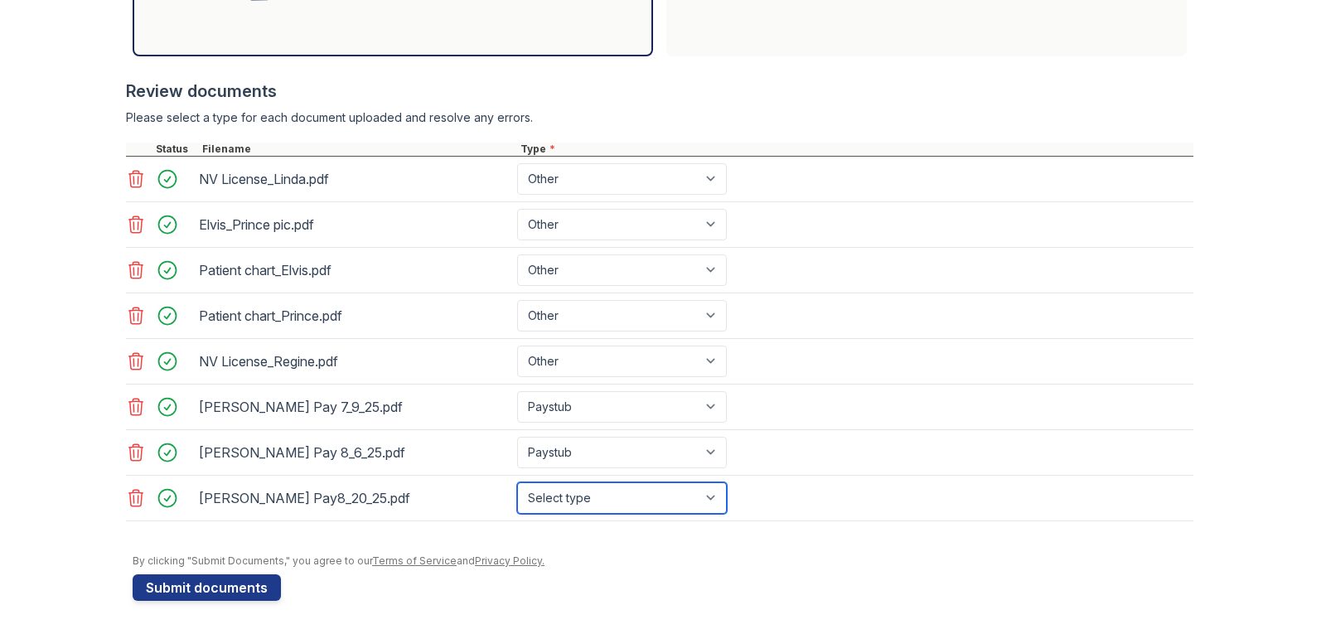
click at [578, 500] on select "Select type Paystub Bank Statement Offer Letter Tax Documents Benefit Award Let…" at bounding box center [622, 499] width 210 height 32
select select "paystub"
click at [517, 483] on select "Select type Paystub Bank Statement Offer Letter Tax Documents Benefit Award Let…" at bounding box center [622, 499] width 210 height 32
click at [948, 413] on div "[PERSON_NAME] Pay 7_9_25.pdf Select type Paystub Bank Statement Offer Letter Ta…" at bounding box center [660, 408] width 1068 height 46
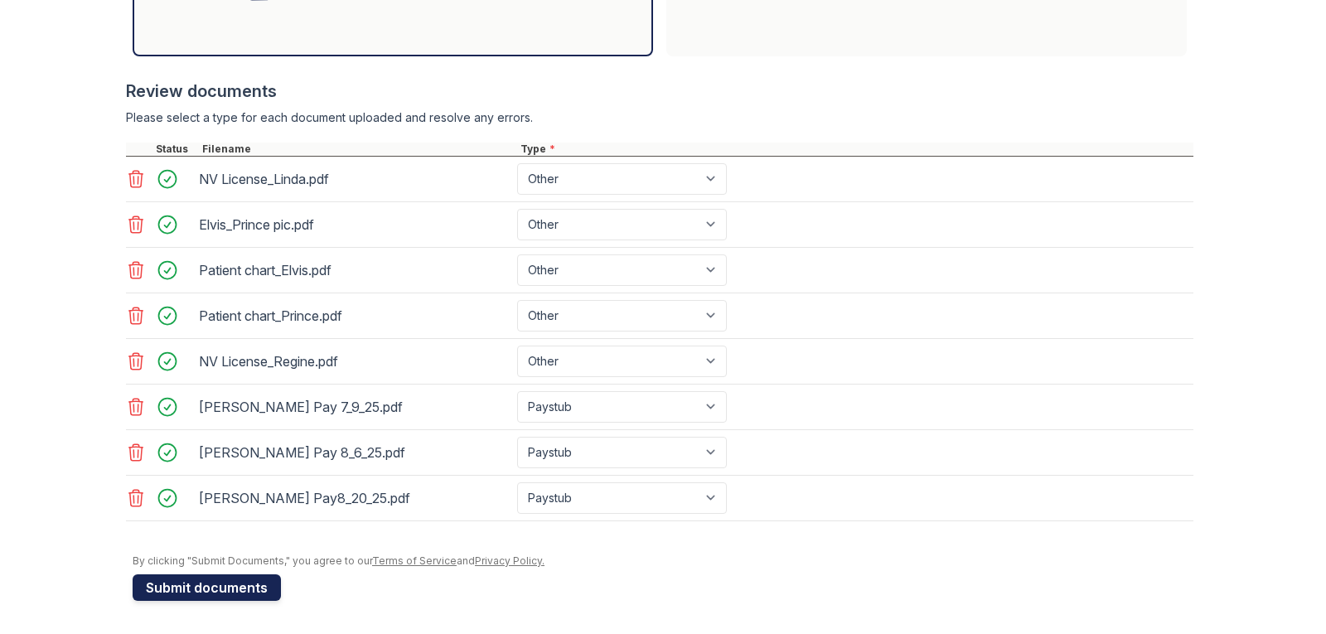
click at [173, 587] on button "Submit documents" at bounding box center [207, 588] width 148 height 27
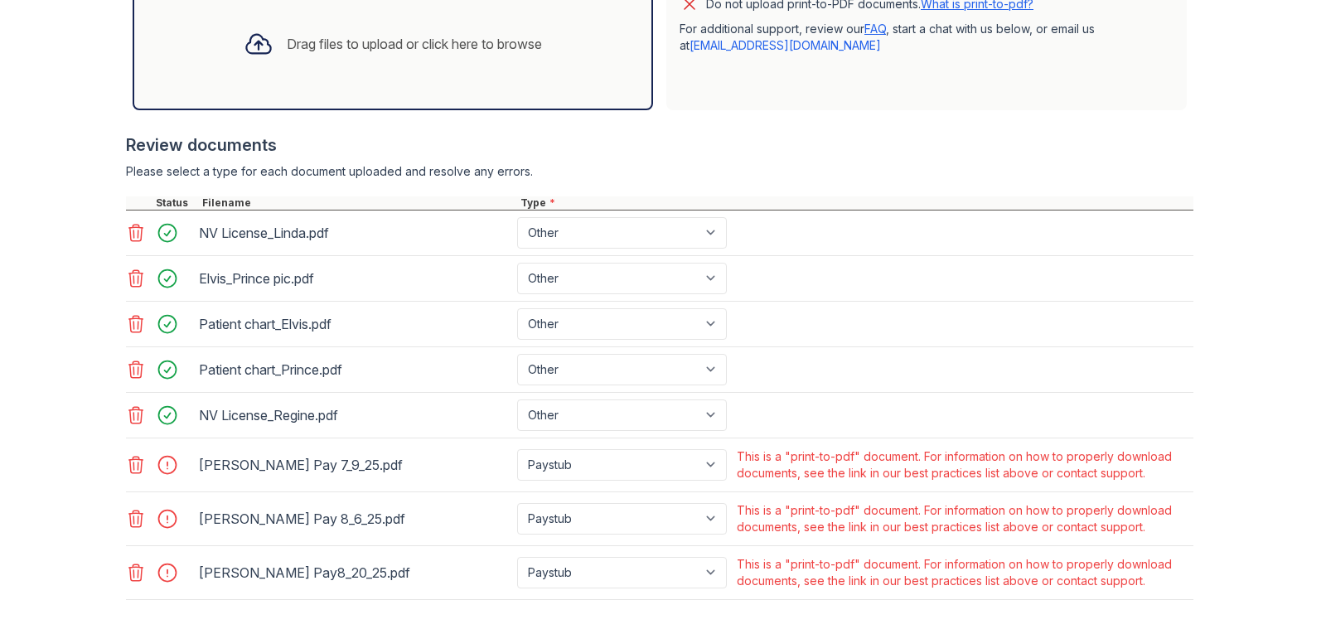
scroll to position [575, 0]
click at [131, 566] on icon at bounding box center [136, 571] width 20 height 20
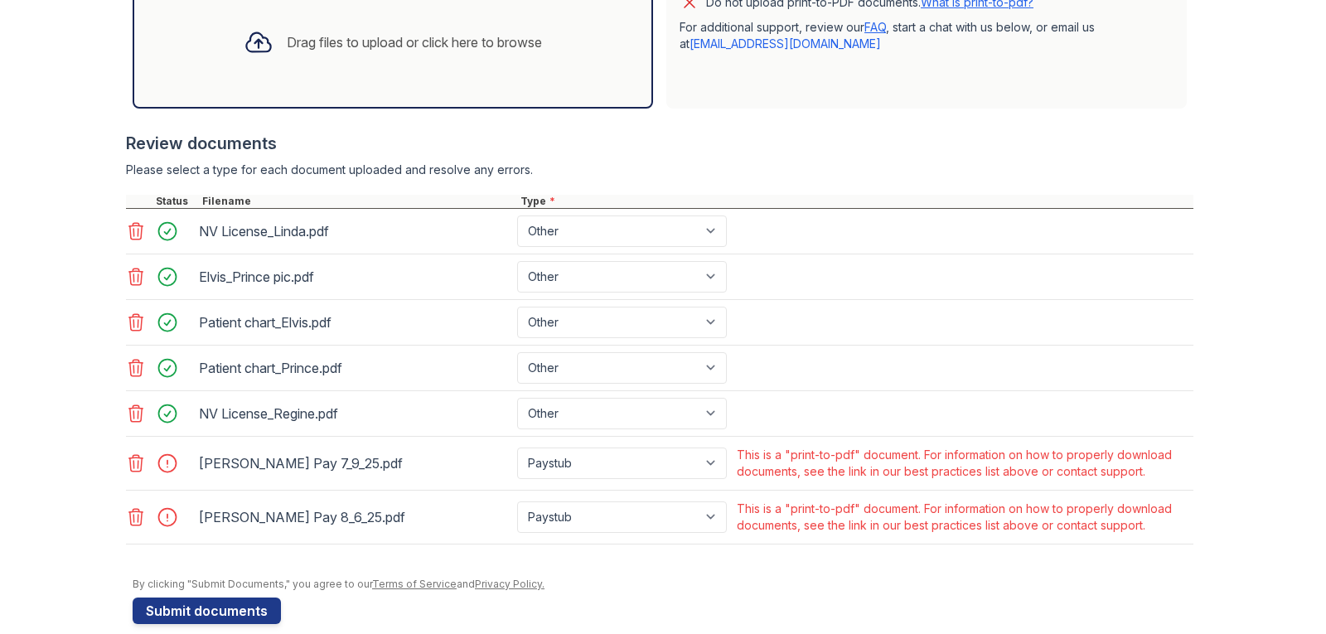
click at [131, 517] on icon at bounding box center [136, 517] width 20 height 20
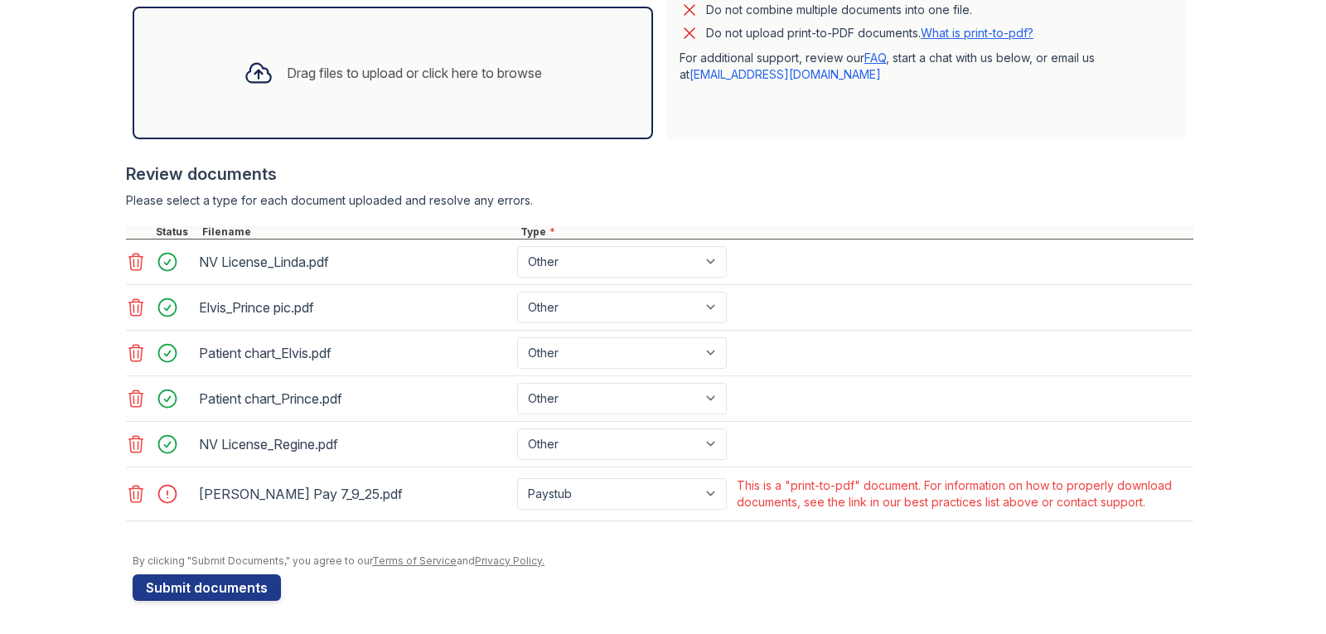
click at [133, 441] on icon at bounding box center [136, 444] width 20 height 20
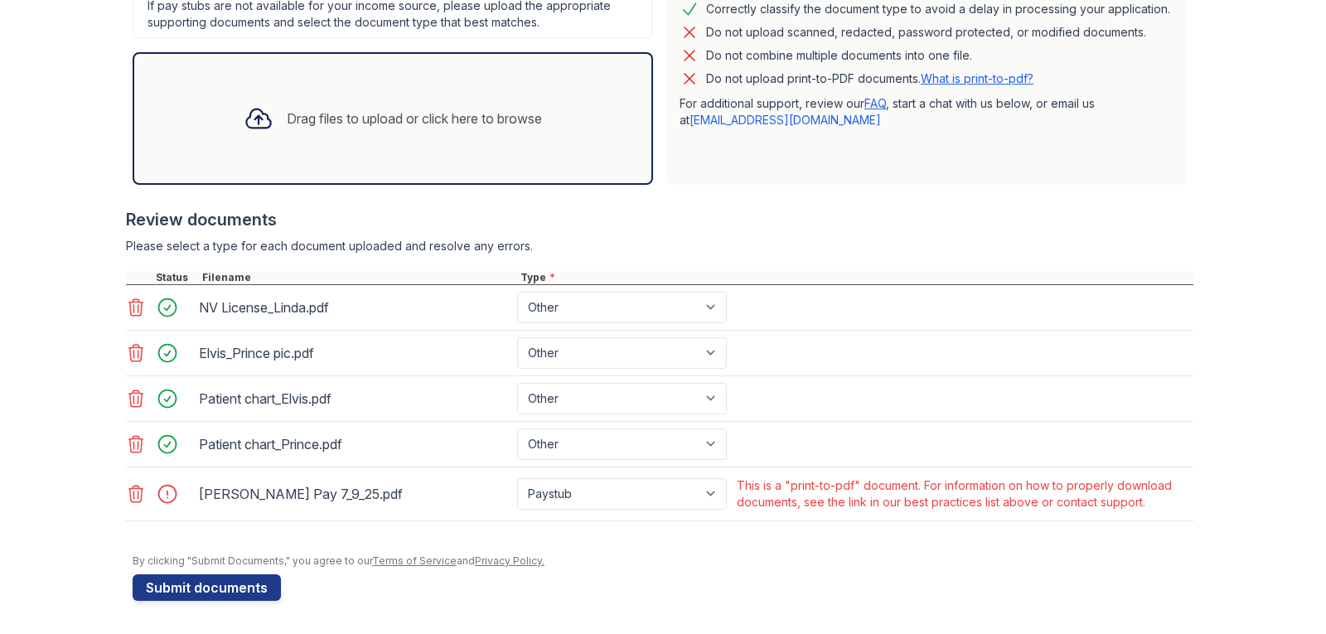
click at [133, 497] on icon at bounding box center [136, 494] width 20 height 20
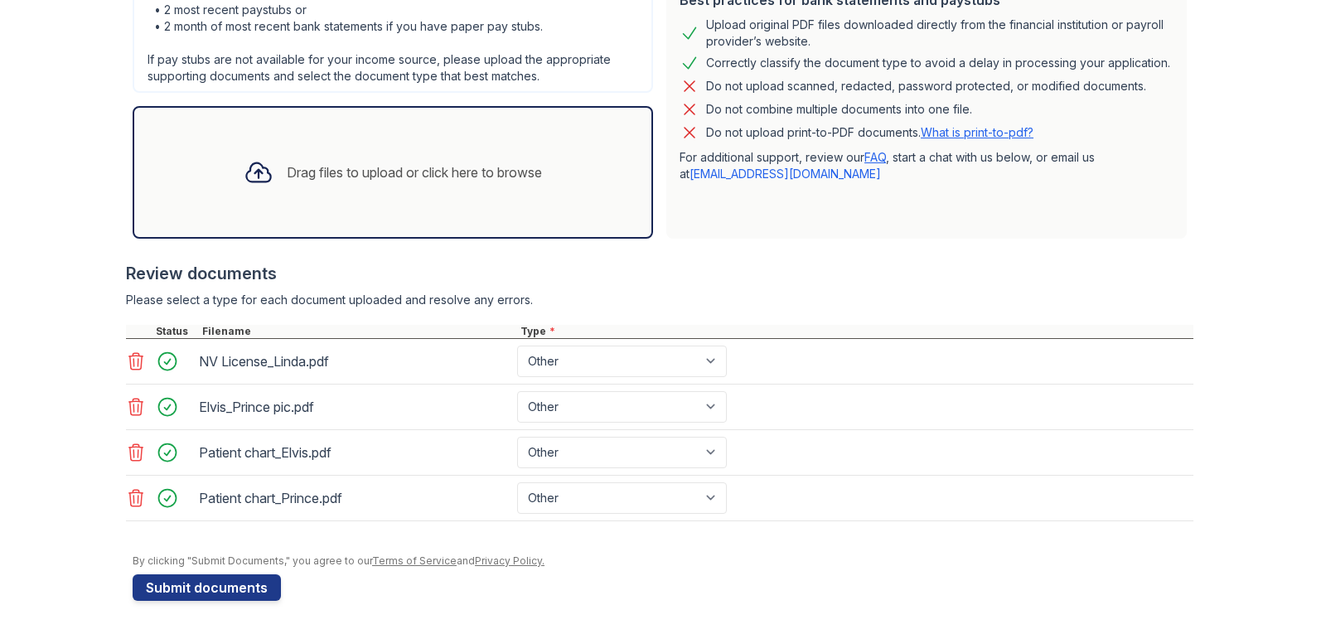
scroll to position [444, 0]
click at [400, 172] on div "Drag files to upload or click here to browse" at bounding box center [414, 172] width 255 height 20
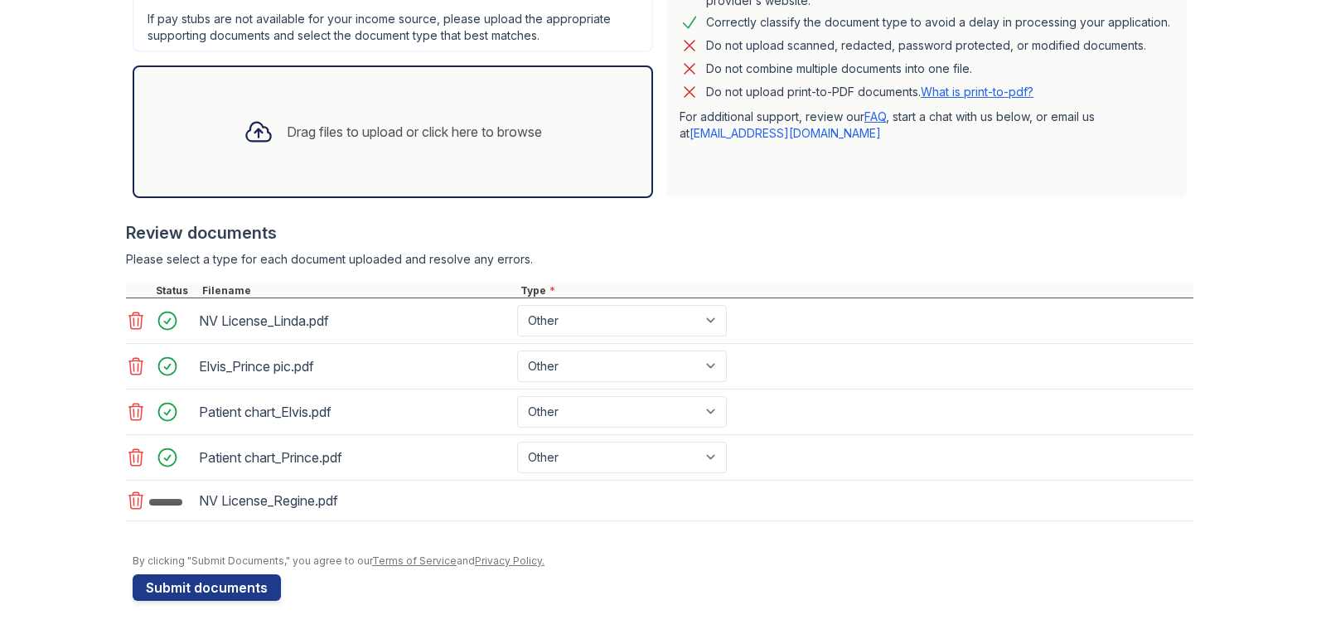
scroll to position [490, 0]
